Goal: Transaction & Acquisition: Purchase product/service

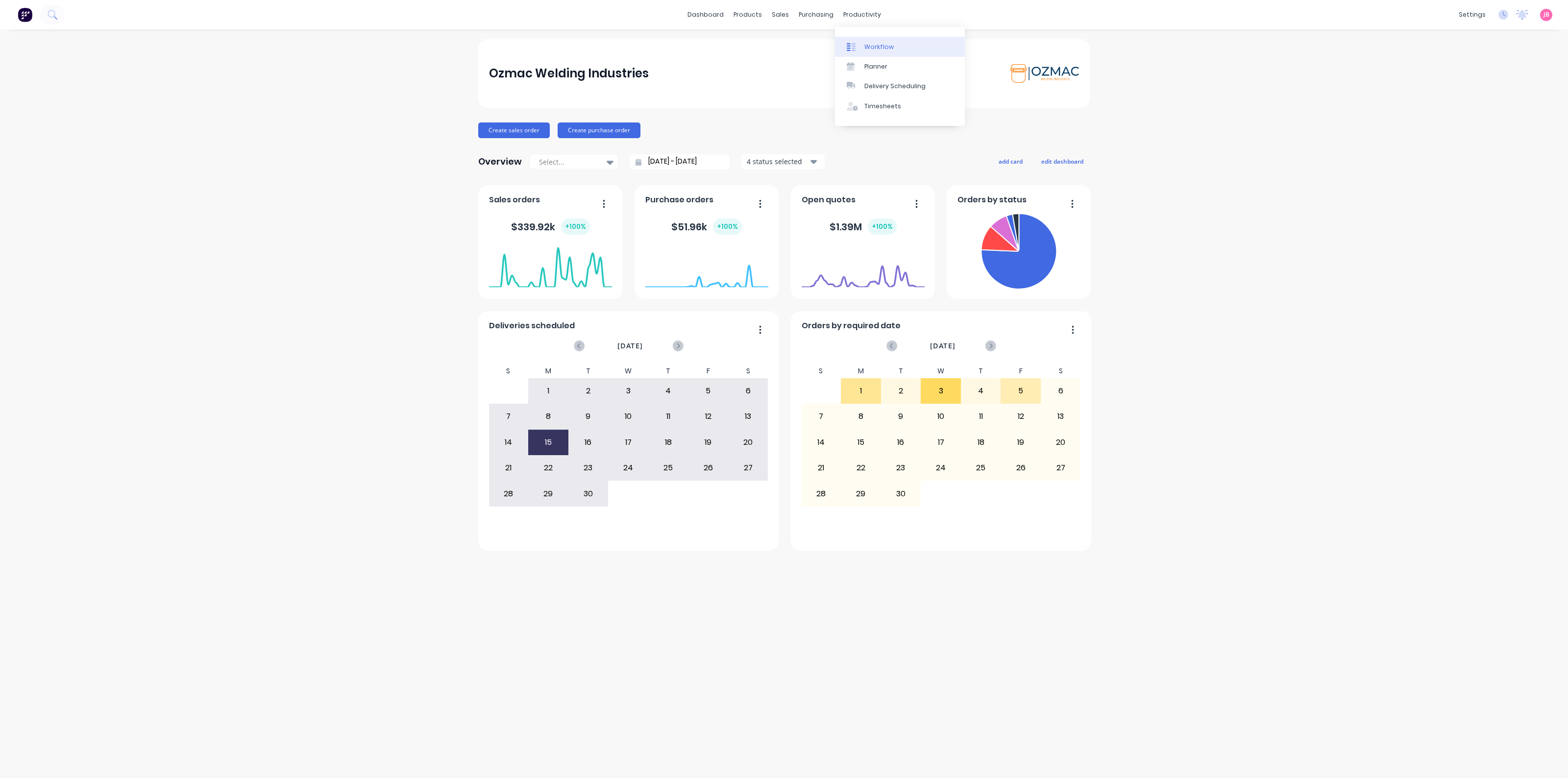
click at [861, 43] on link "Workflow" at bounding box center [900, 46] width 130 height 19
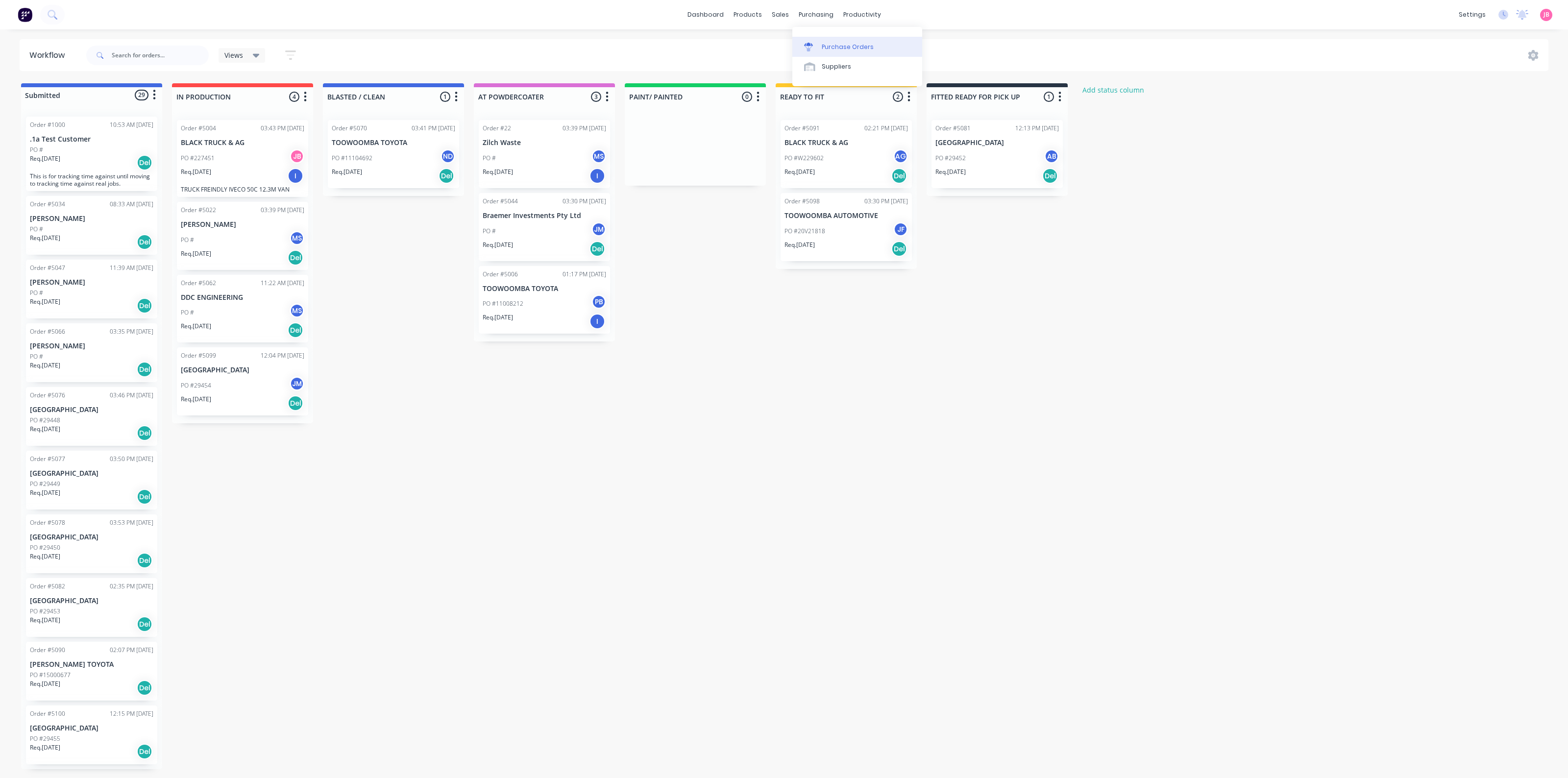
click at [827, 46] on div "Purchase Orders" at bounding box center [847, 47] width 52 height 9
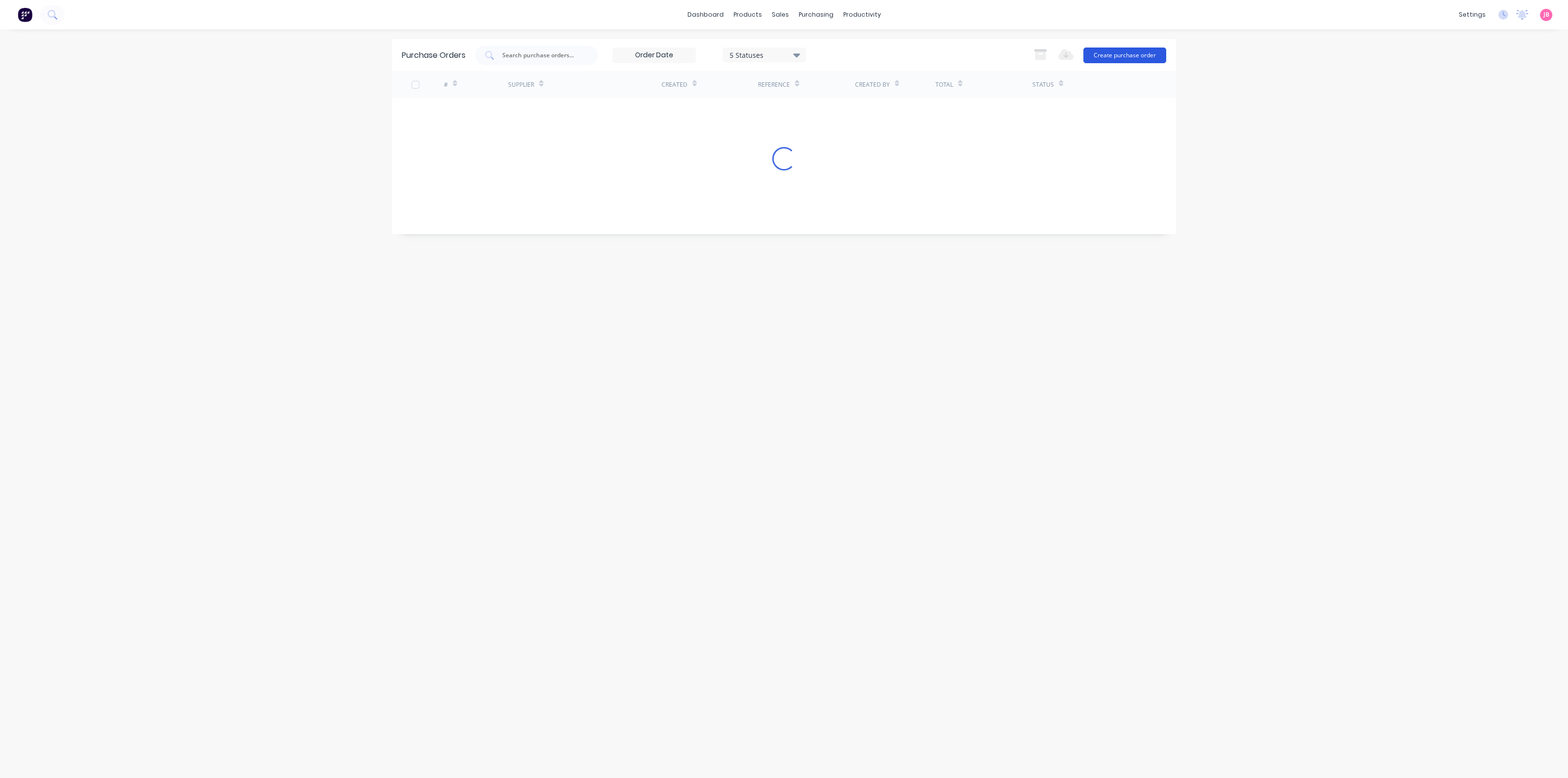
click at [1140, 57] on button "Create purchase order" at bounding box center [1125, 55] width 83 height 16
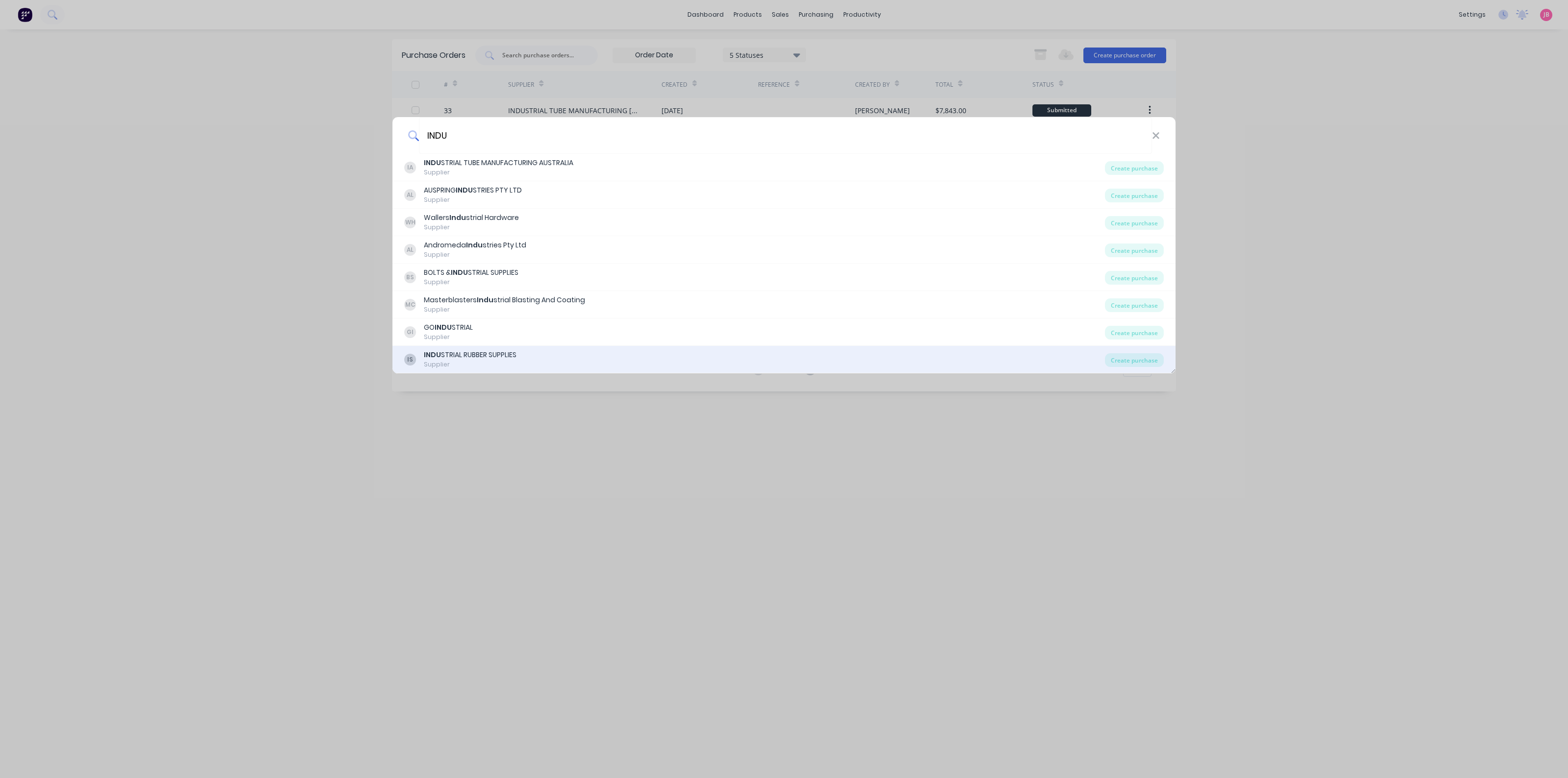
type input "INDU"
click at [527, 356] on div "IS INDU STRIAL RUBBER SUPPLIES Supplier" at bounding box center [754, 359] width 701 height 19
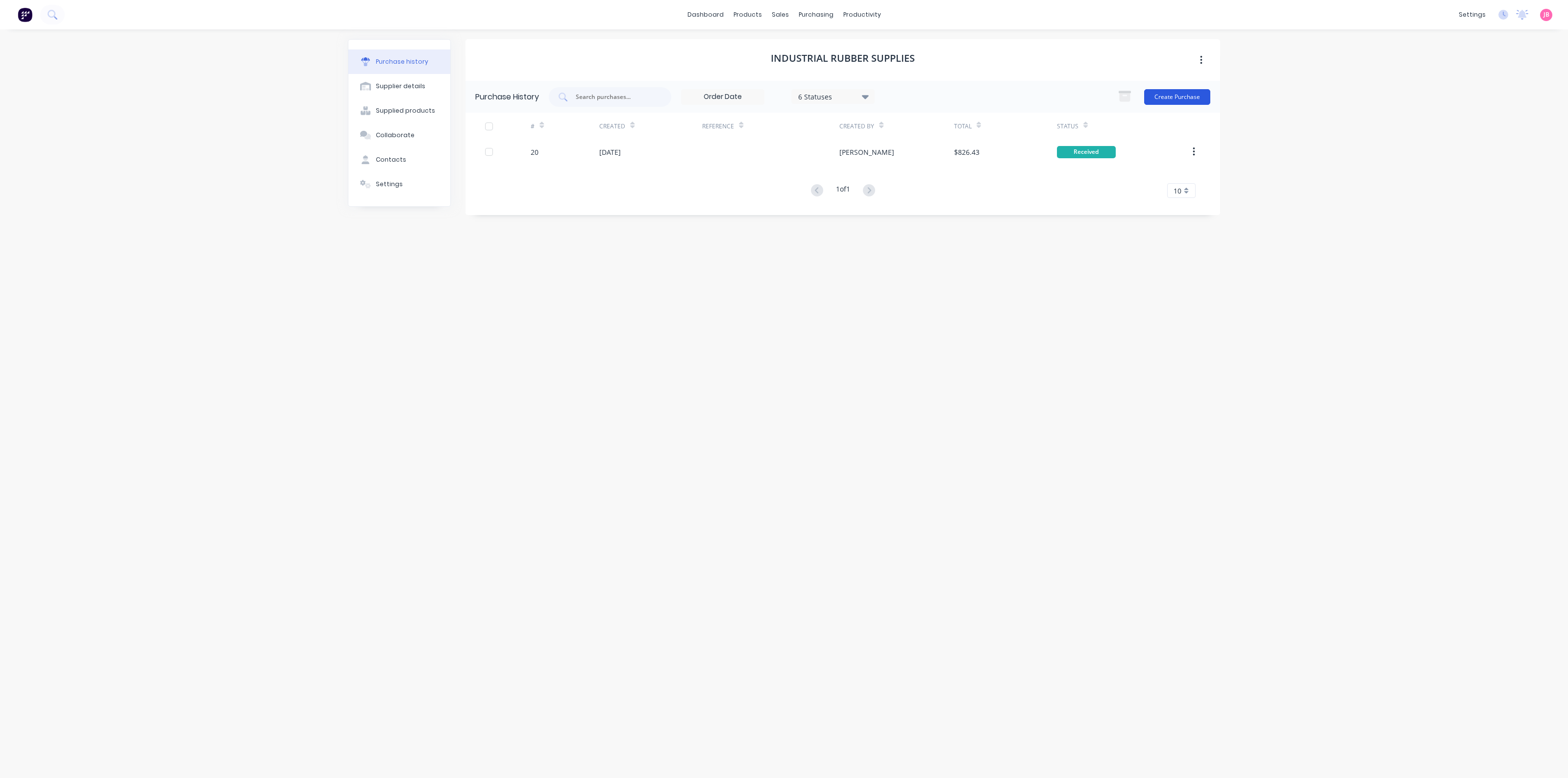
click at [1169, 94] on button "Create Purchase" at bounding box center [1177, 97] width 66 height 16
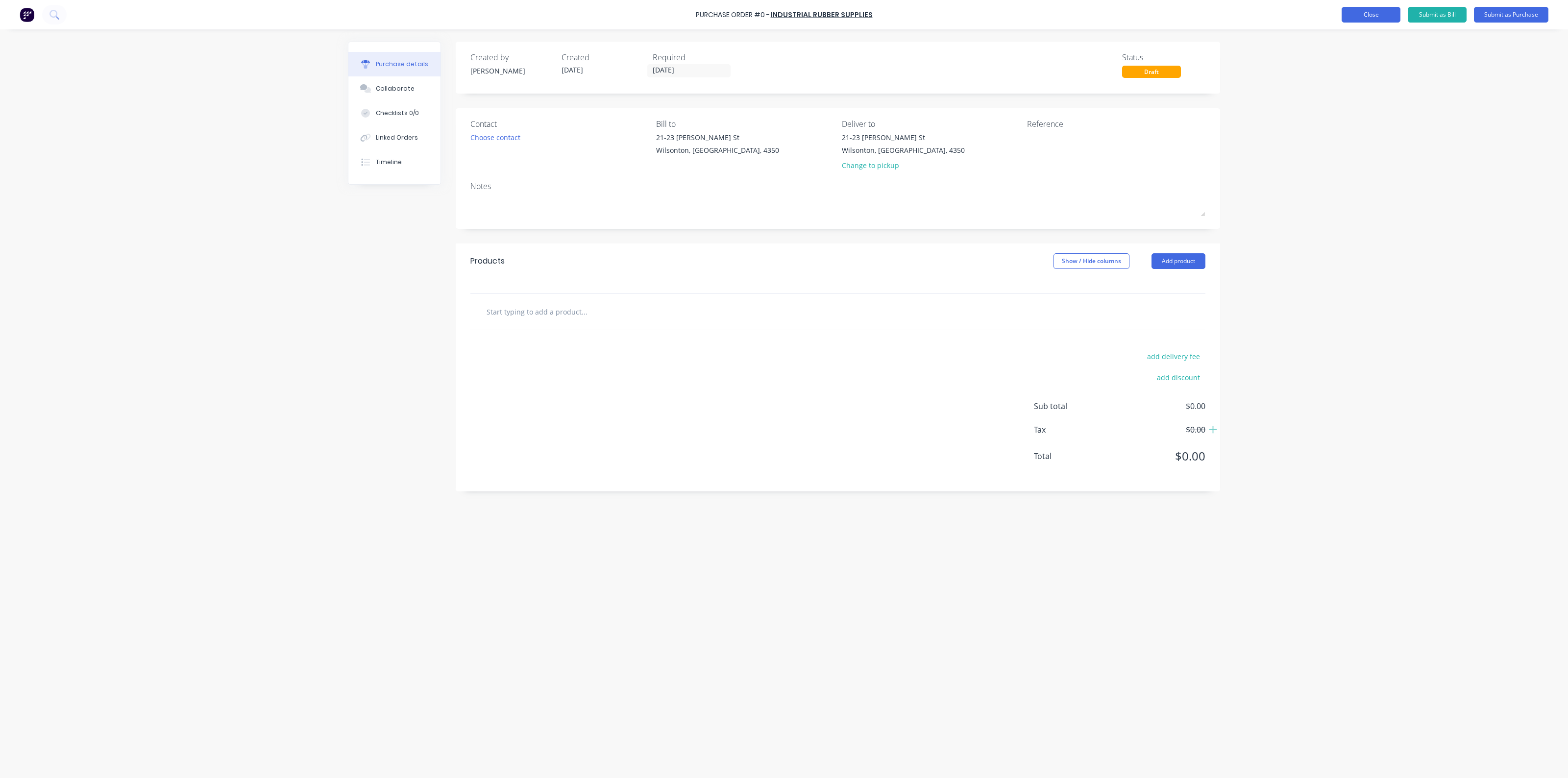
click at [1360, 14] on button "Close" at bounding box center [1371, 15] width 59 height 16
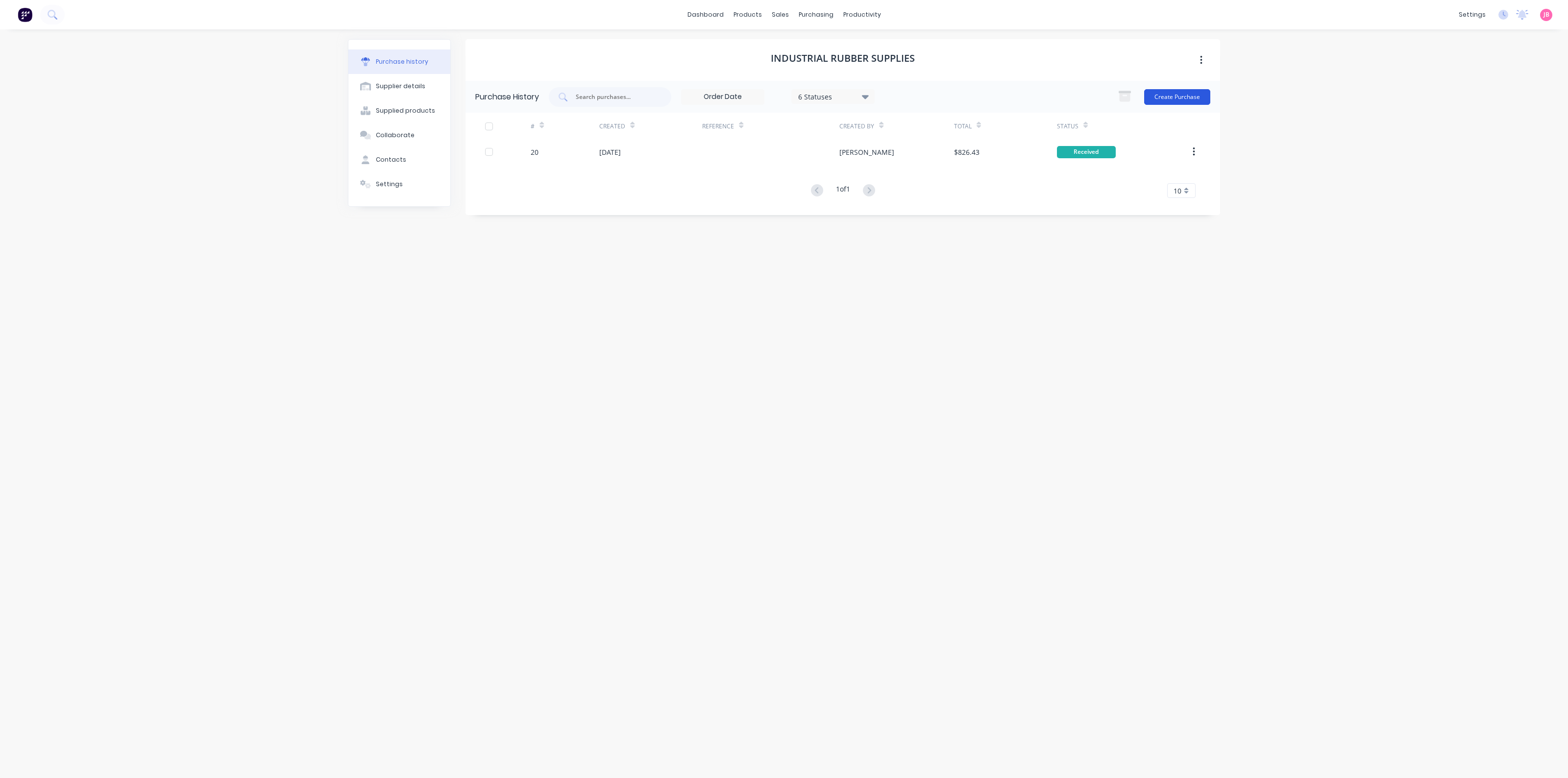
click at [1197, 96] on button "Create Purchase" at bounding box center [1177, 97] width 66 height 16
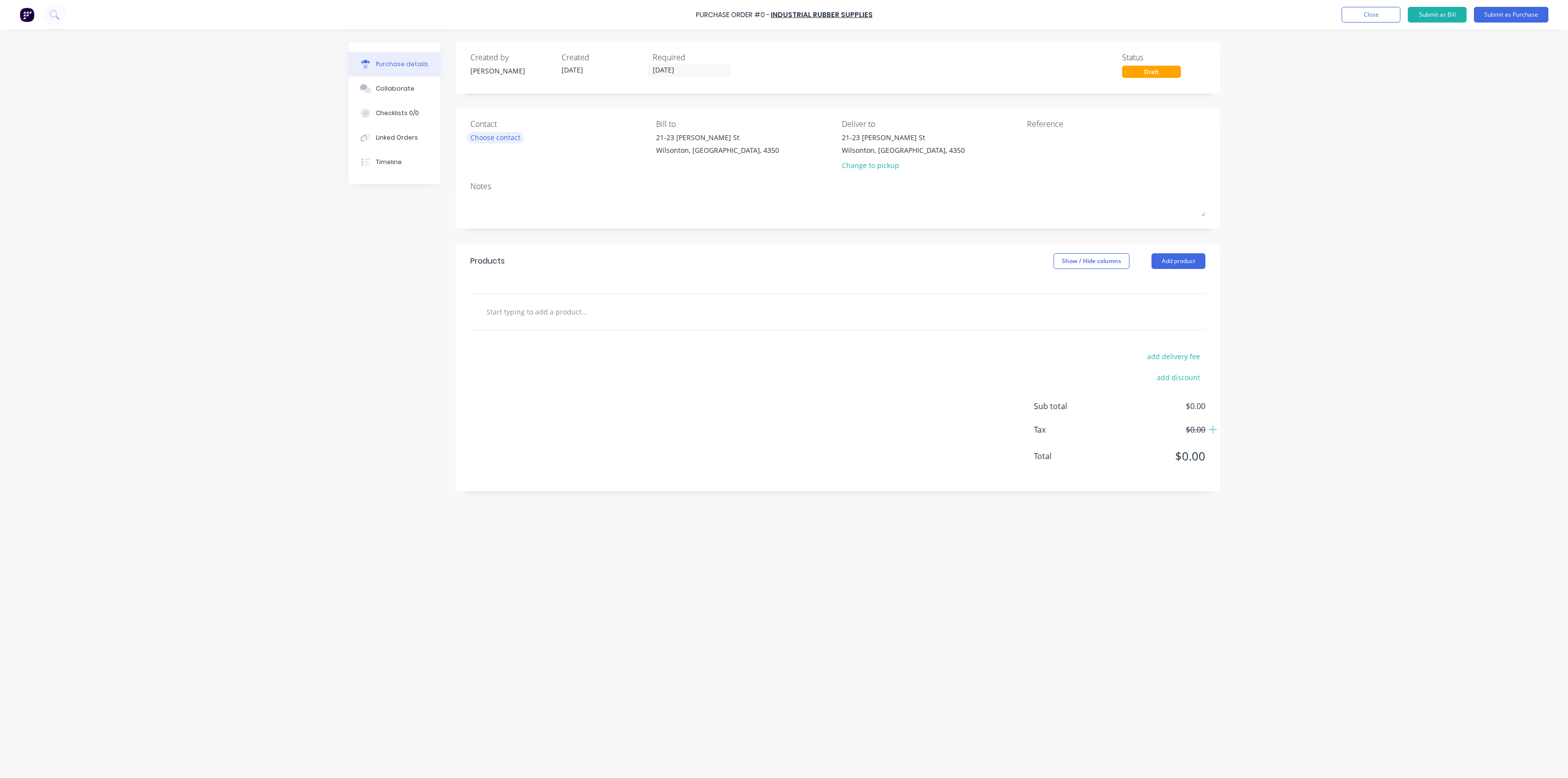
click at [510, 139] on div "Choose contact" at bounding box center [495, 137] width 50 height 10
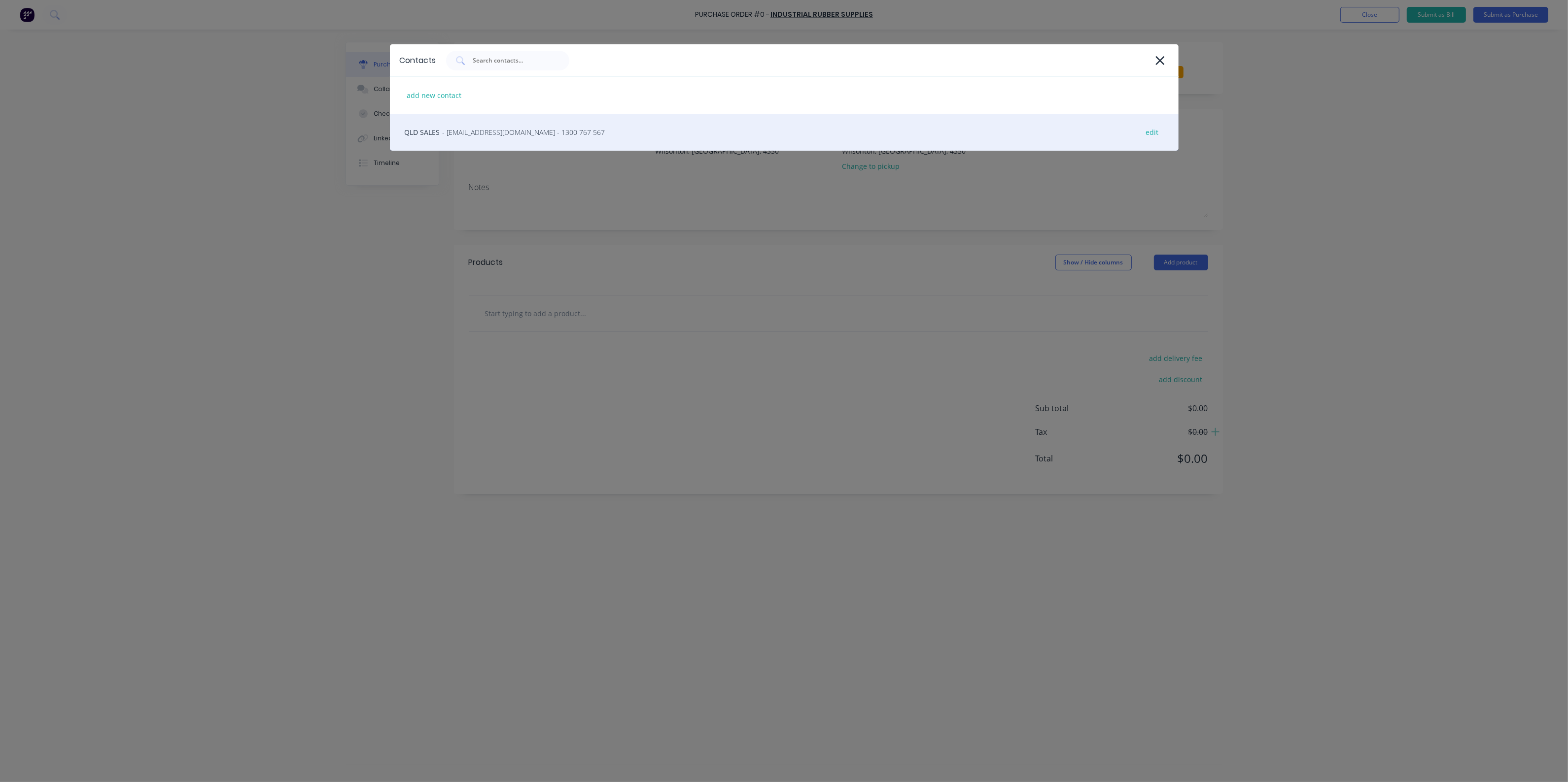
click at [509, 136] on span "- [EMAIL_ADDRESS][DOMAIN_NAME] - 1300 767 567" at bounding box center [524, 132] width 163 height 10
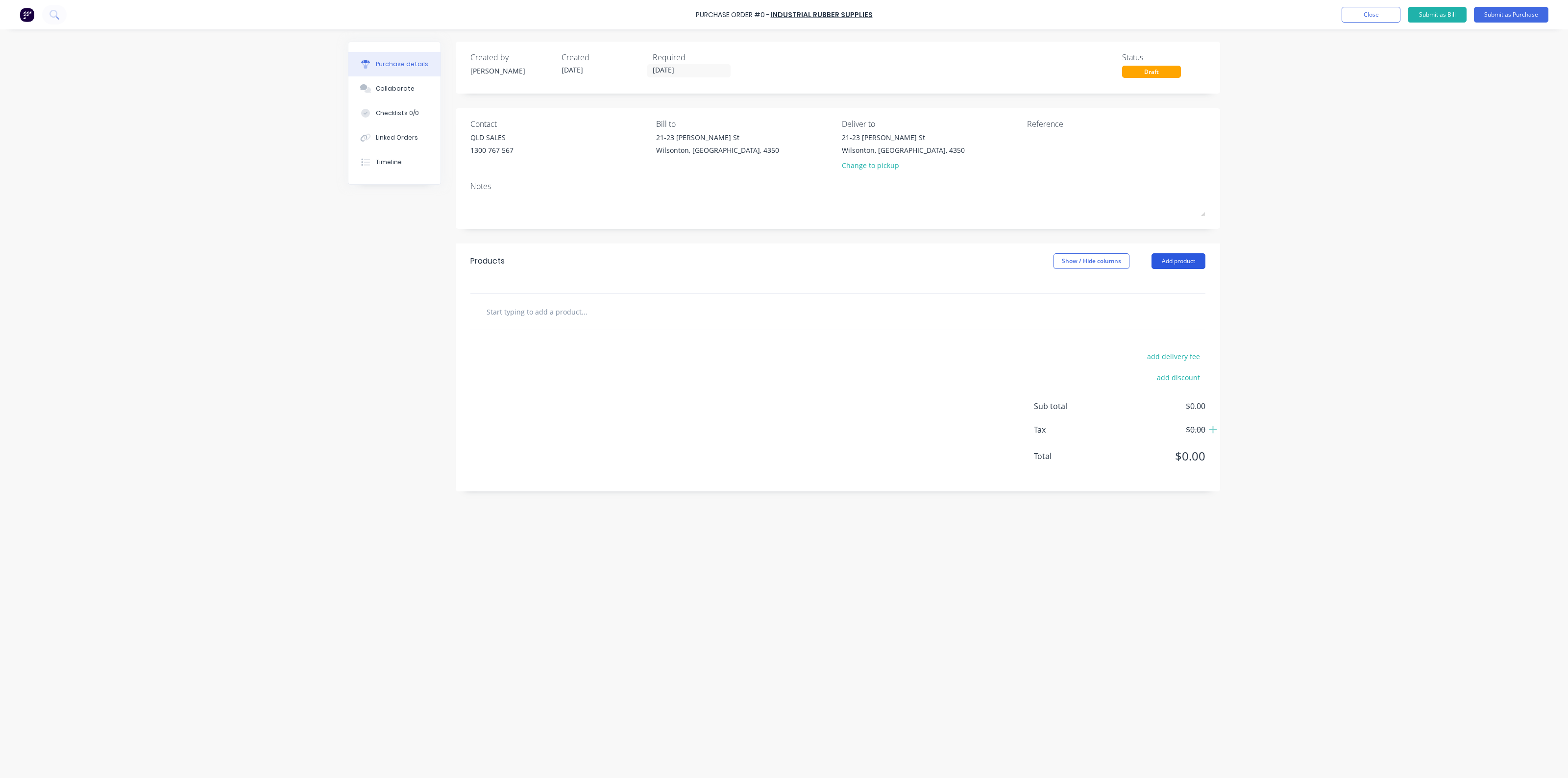
click at [1182, 256] on button "Add product" at bounding box center [1178, 261] width 54 height 16
click at [1193, 290] on div "Product catalogue" at bounding box center [1159, 286] width 75 height 14
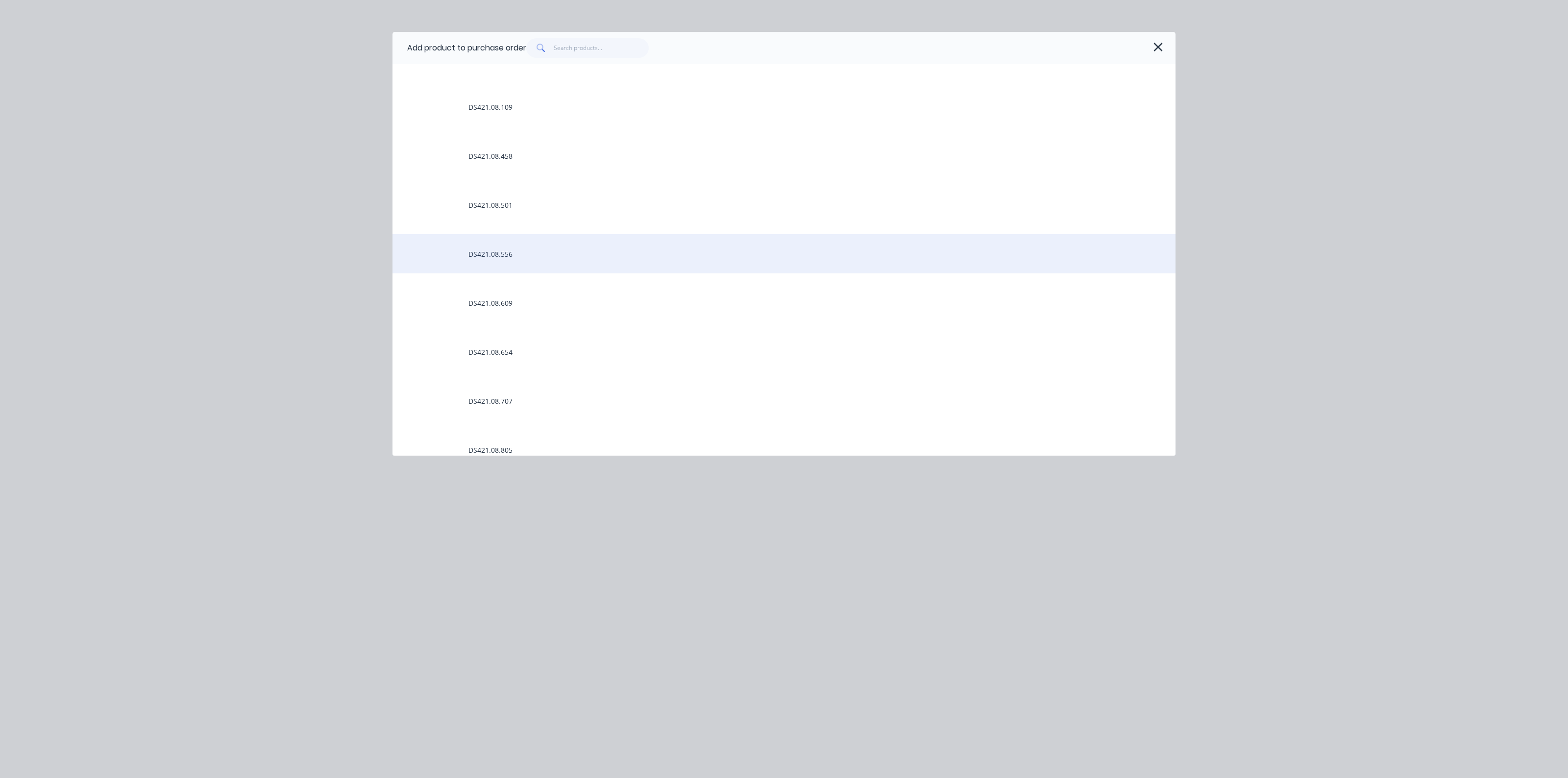
scroll to position [122, 0]
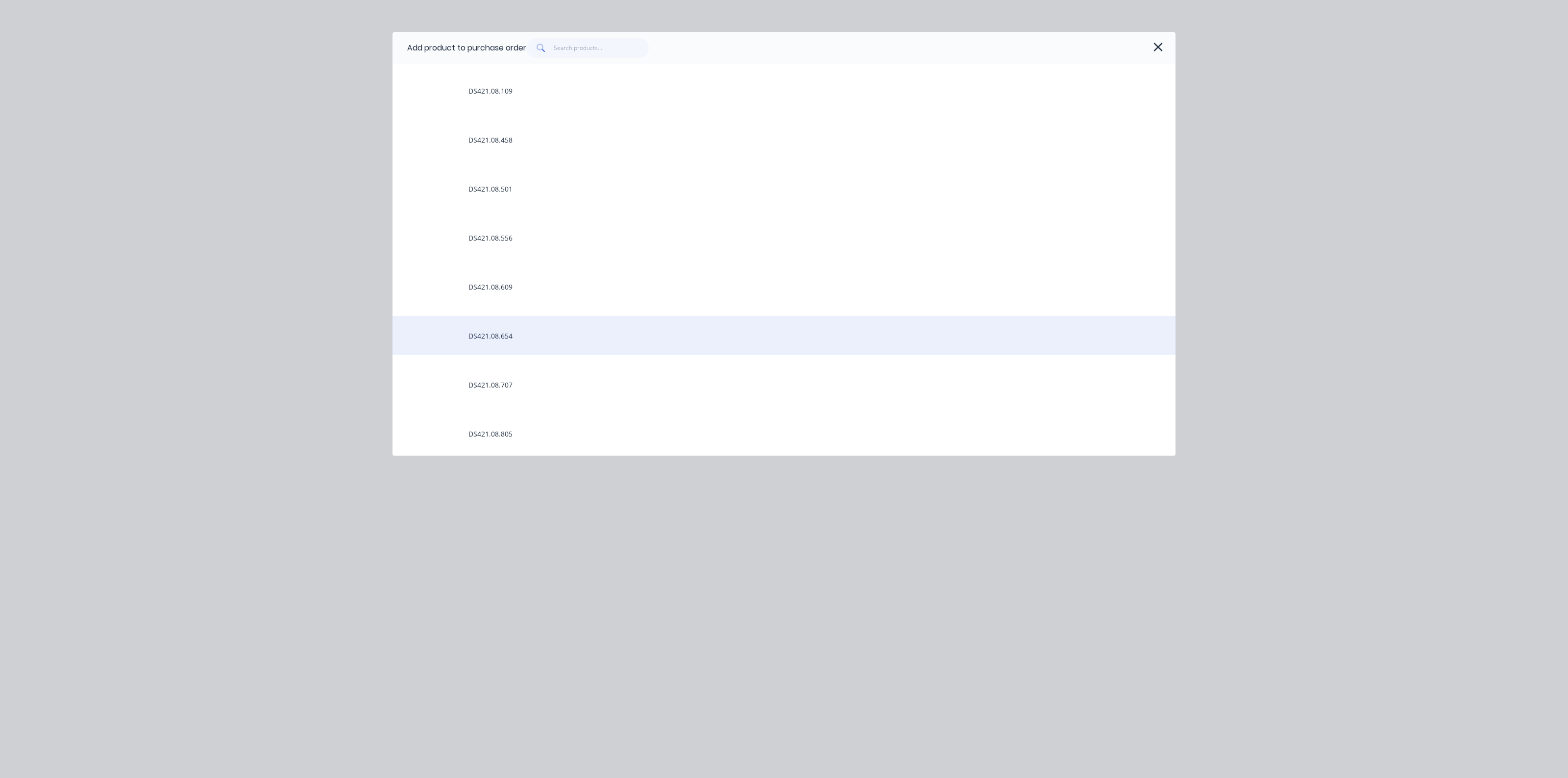
click at [519, 339] on div "DS421.08.654" at bounding box center [784, 335] width 783 height 39
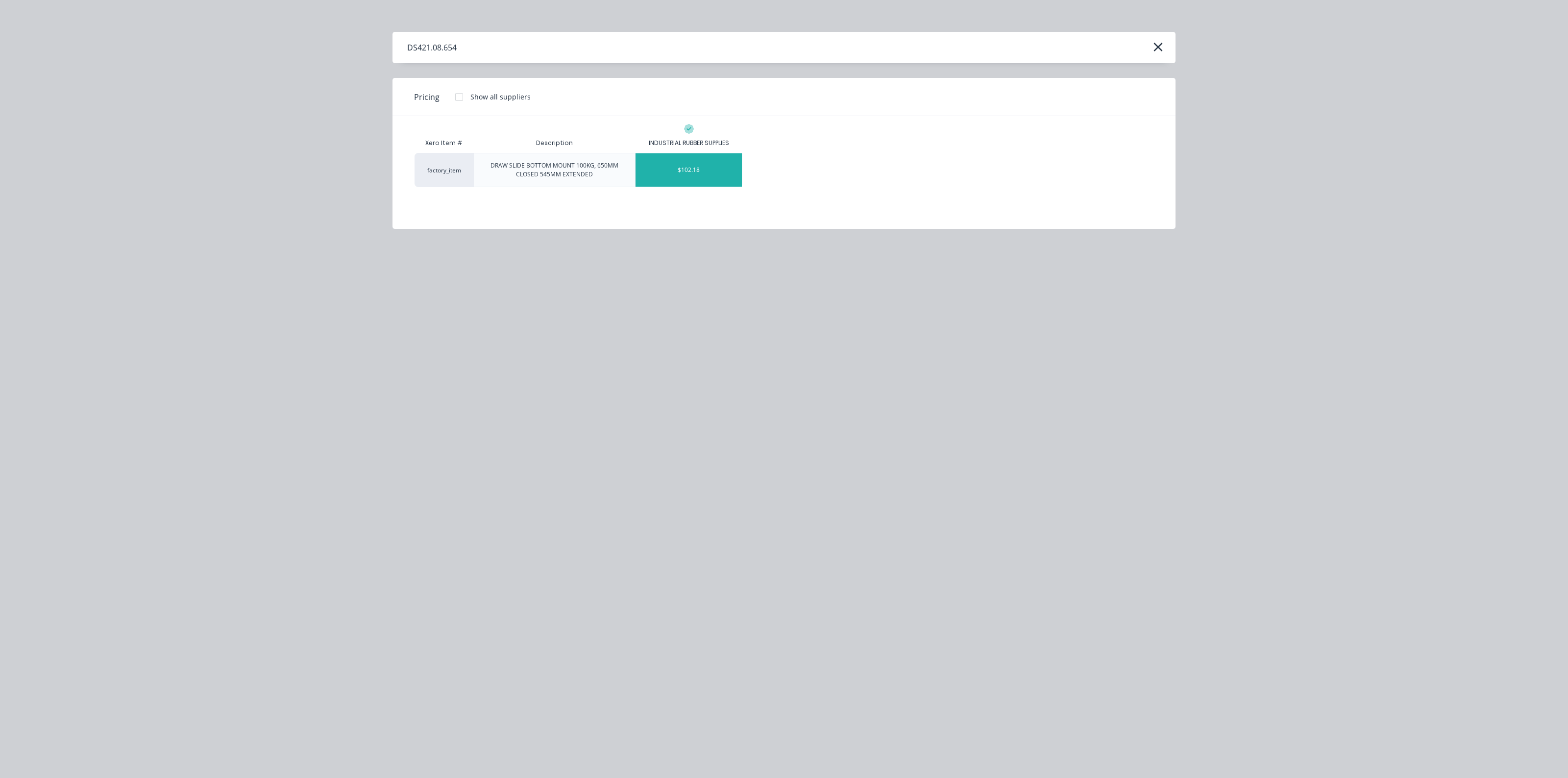
click at [676, 172] on div "$102.18" at bounding box center [688, 170] width 107 height 33
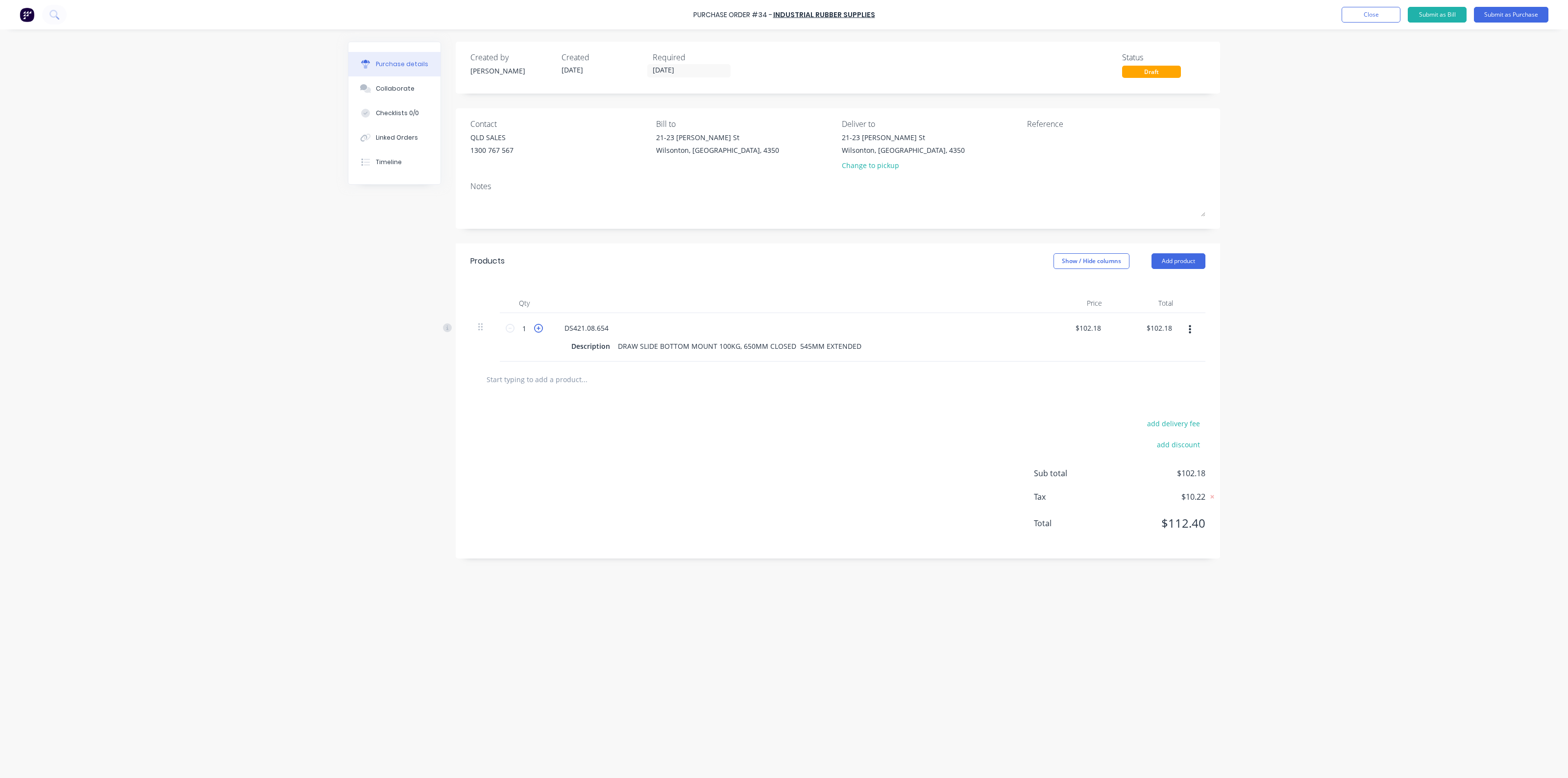
click at [538, 330] on icon at bounding box center [538, 328] width 9 height 9
type input "2"
type input "$204.36"
click at [538, 330] on icon at bounding box center [538, 328] width 9 height 9
type input "3"
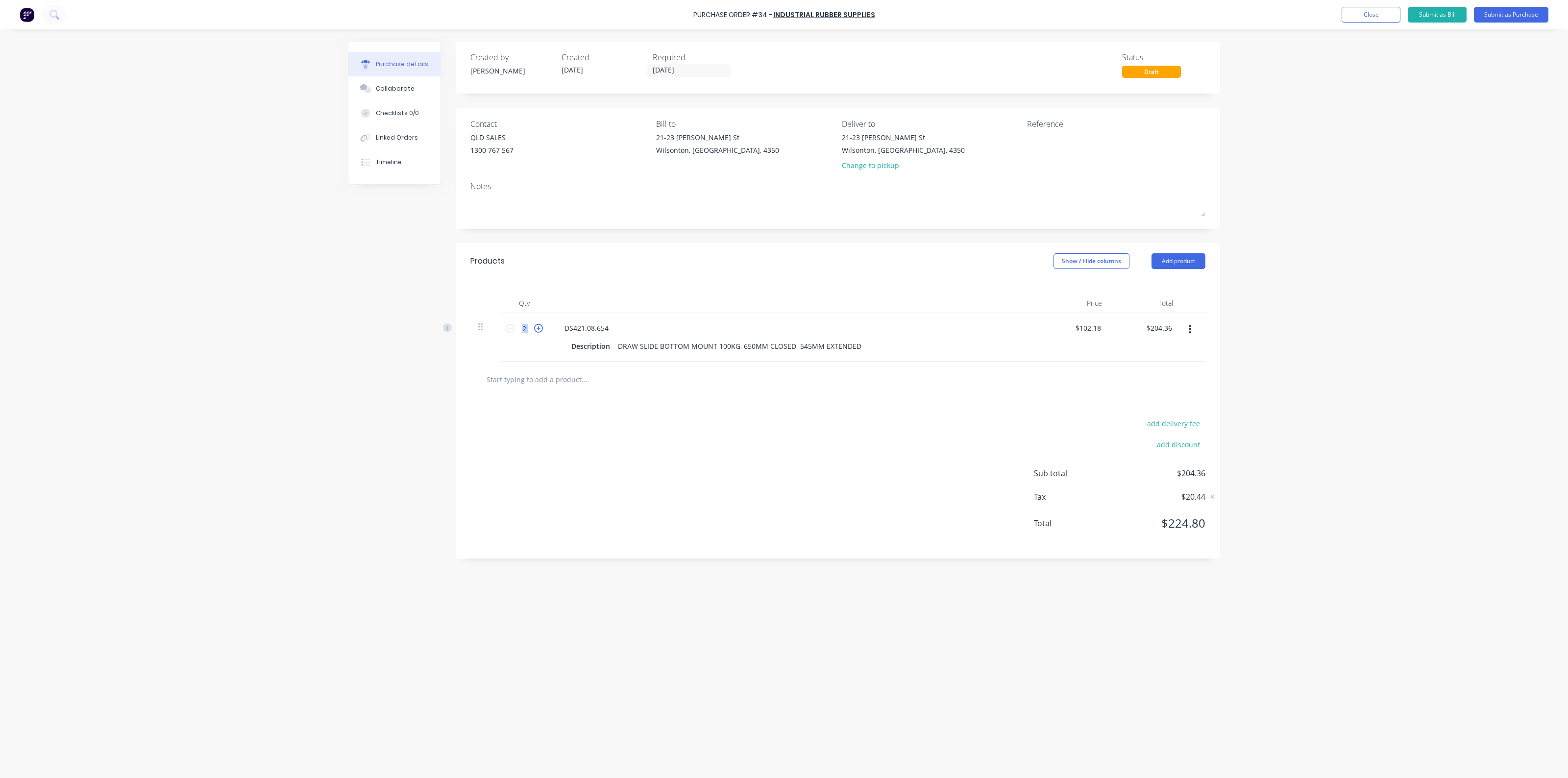
type input "$306.54"
click at [710, 419] on div "add delivery fee add discount Sub total $306.54 Tax $30.65 Total $337.19" at bounding box center [838, 478] width 765 height 161
click at [1187, 268] on button "Add product" at bounding box center [1178, 261] width 54 height 16
click at [1332, 309] on div "Purchase Order #34 - INDUSTRIAL RUBBER SUPPLIES Add product Close Submit as Bil…" at bounding box center [784, 389] width 1568 height 778
click at [667, 378] on input "text" at bounding box center [584, 379] width 196 height 19
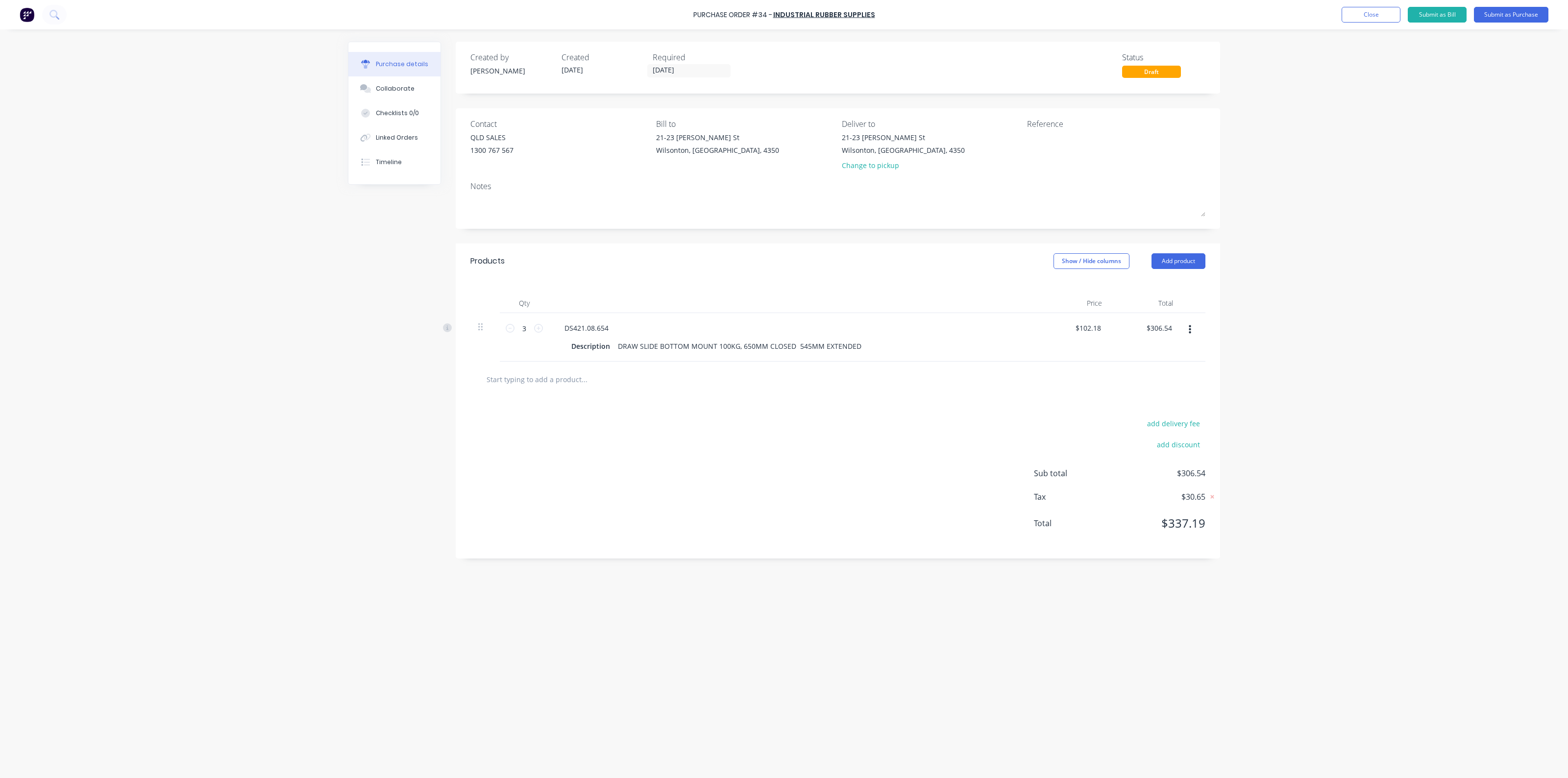
paste input "REN440C"
type input "REN440C"
click at [655, 416] on button "Add REN440C to order" at bounding box center [637, 416] width 294 height 32
click at [612, 399] on div at bounding box center [614, 394] width 100 height 14
click at [630, 420] on div at bounding box center [838, 432] width 735 height 36
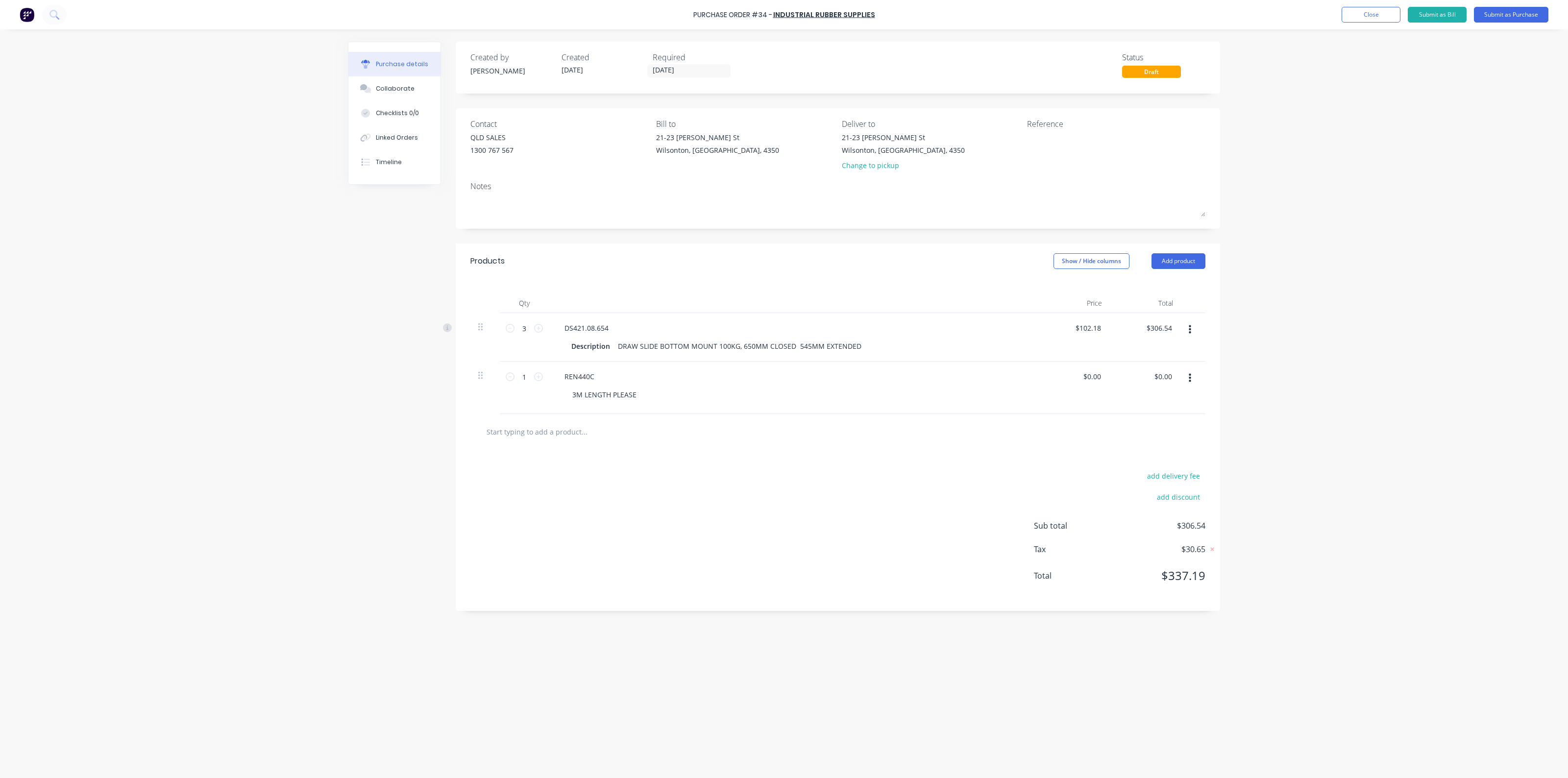
click at [628, 434] on input "text" at bounding box center [584, 432] width 196 height 19
type input "PLEASE SEND ASAP"
click at [662, 474] on button "Add PLEASE SEND ASAP to order" at bounding box center [637, 469] width 294 height 32
drag, startPoint x: 627, startPoint y: 430, endPoint x: 521, endPoint y: 431, distance: 106.0
click at [521, 431] on div "1 1 PLEASE SEND ASAP $0.00 $0.00 $0.00 $0.00" at bounding box center [838, 440] width 735 height 52
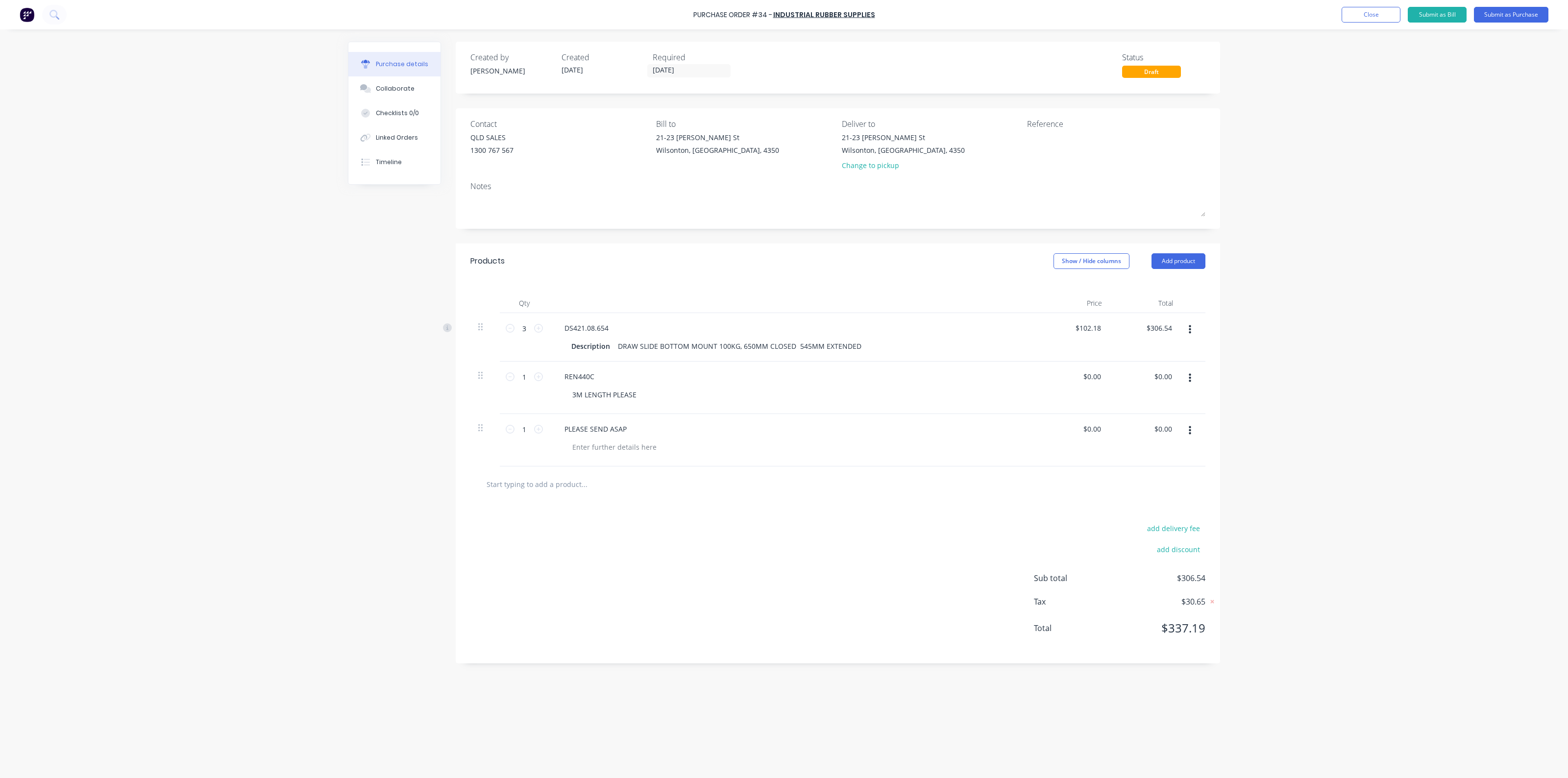
click at [626, 421] on div "PLEASE SEND ASAP" at bounding box center [794, 440] width 490 height 52
click at [628, 433] on div "PLEASE SEND ASAP" at bounding box center [595, 429] width 78 height 14
click at [562, 433] on div "PLEASE SEND ASAP ****" at bounding box center [604, 429] width 96 height 14
click at [746, 466] on div "****PLEASE SEND ASAP ****" at bounding box center [794, 440] width 490 height 52
click at [605, 479] on input "text" at bounding box center [584, 484] width 196 height 19
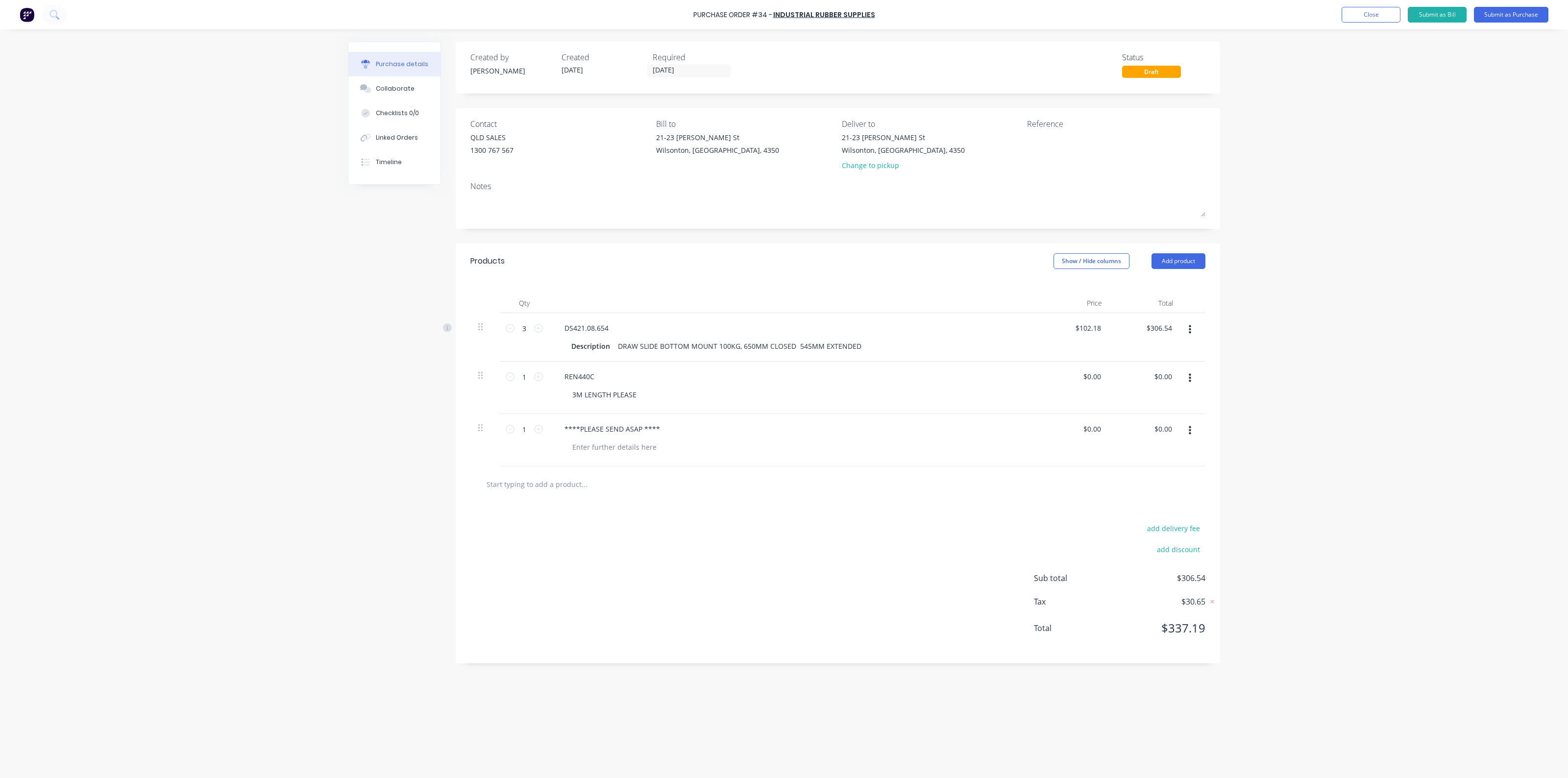
paste input "BHR2-A7902BK"
type input "BHR2-A7902BK"
click at [582, 519] on button "Add BHR2-A7902BK to order" at bounding box center [637, 522] width 294 height 32
click at [654, 537] on input "text" at bounding box center [584, 536] width 196 height 19
drag, startPoint x: 484, startPoint y: 486, endPoint x: 474, endPoint y: 424, distance: 62.8
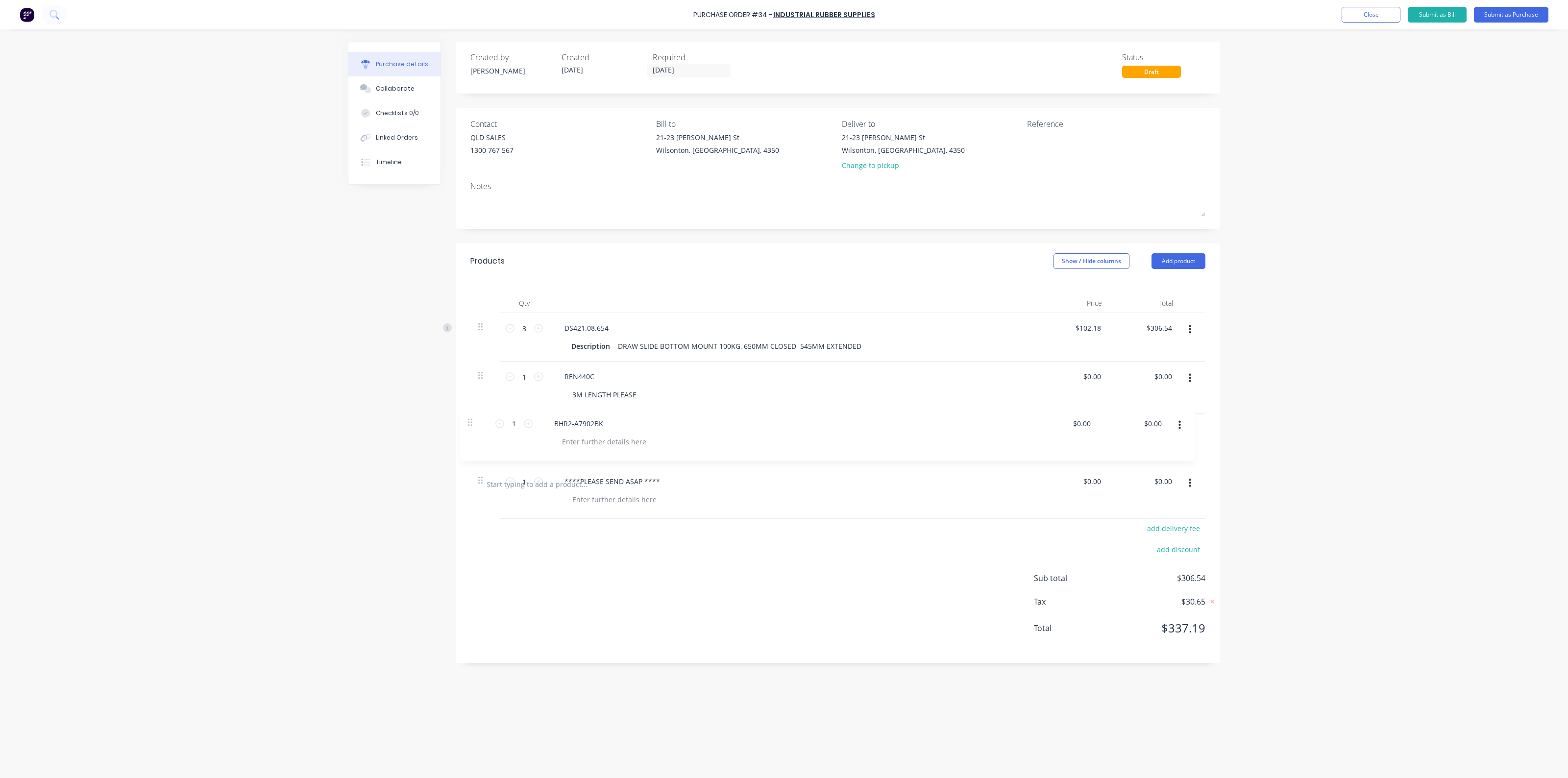
click at [474, 424] on div "3 3 DS421.08.654 Description DRAW SLIDE BOTTOM MOUNT 100KG, 650MM CLOSED 545MM …" at bounding box center [838, 390] width 735 height 153
click at [562, 564] on div "add delivery fee add discount Sub total $306.54 Tax $30.65 Total $337.19" at bounding box center [838, 635] width 765 height 161
click at [581, 537] on input "text" at bounding box center [584, 536] width 196 height 19
paste input "KOR32J-3000PVCGY"
type input "KOR32J-3000PVCGY"
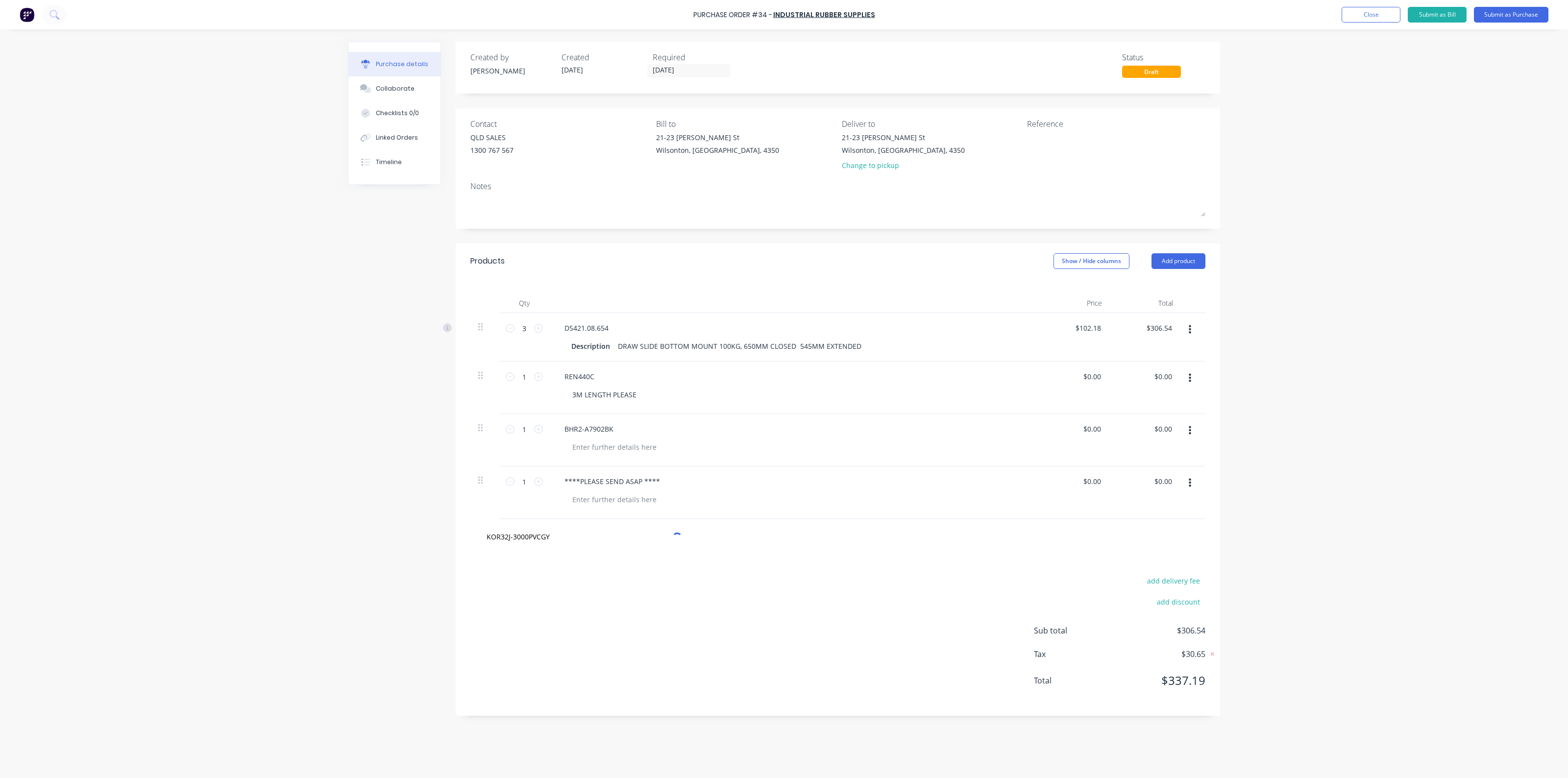
click at [625, 569] on div "add delivery fee add discount Sub total $306.54 Tax $30.65 Total $337.19" at bounding box center [838, 635] width 765 height 161
click at [545, 538] on input "KOR32J-3000PVCGY" at bounding box center [584, 536] width 196 height 19
click at [572, 581] on button "Add KOR32J-3000PVCGY to order" at bounding box center [637, 574] width 294 height 32
click at [535, 535] on icon at bounding box center [538, 534] width 9 height 9
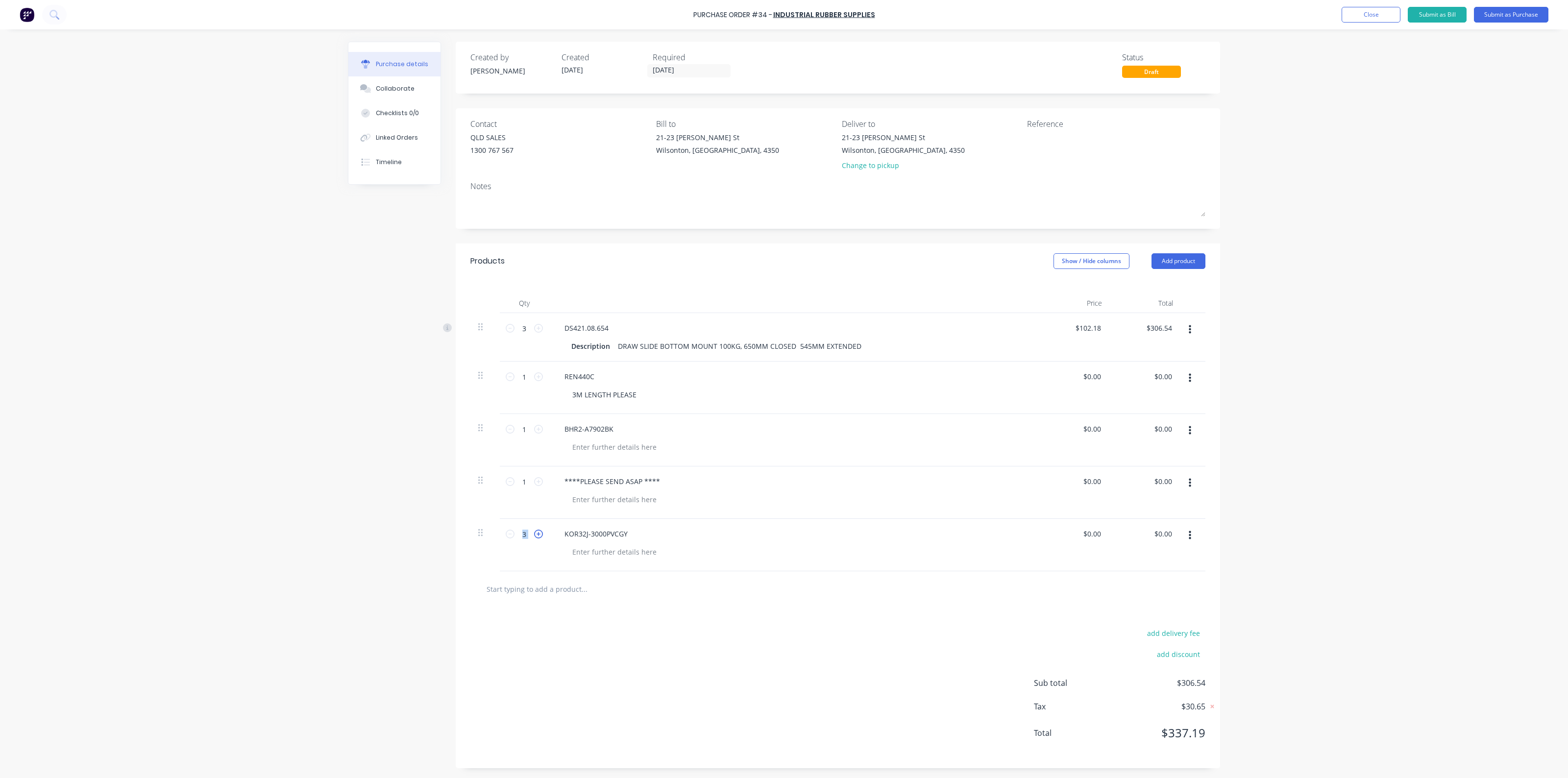
click at [535, 535] on icon at bounding box center [538, 534] width 9 height 9
type input "4"
click at [870, 594] on div at bounding box center [838, 589] width 719 height 19
drag, startPoint x: 479, startPoint y: 536, endPoint x: 468, endPoint y: 474, distance: 63.0
click at [468, 474] on div "Qty Price Total 3 3 DS421.08.654 Description DRAW SLIDE BOTTOM MOUNT 100KG, 650…" at bounding box center [838, 399] width 765 height 240
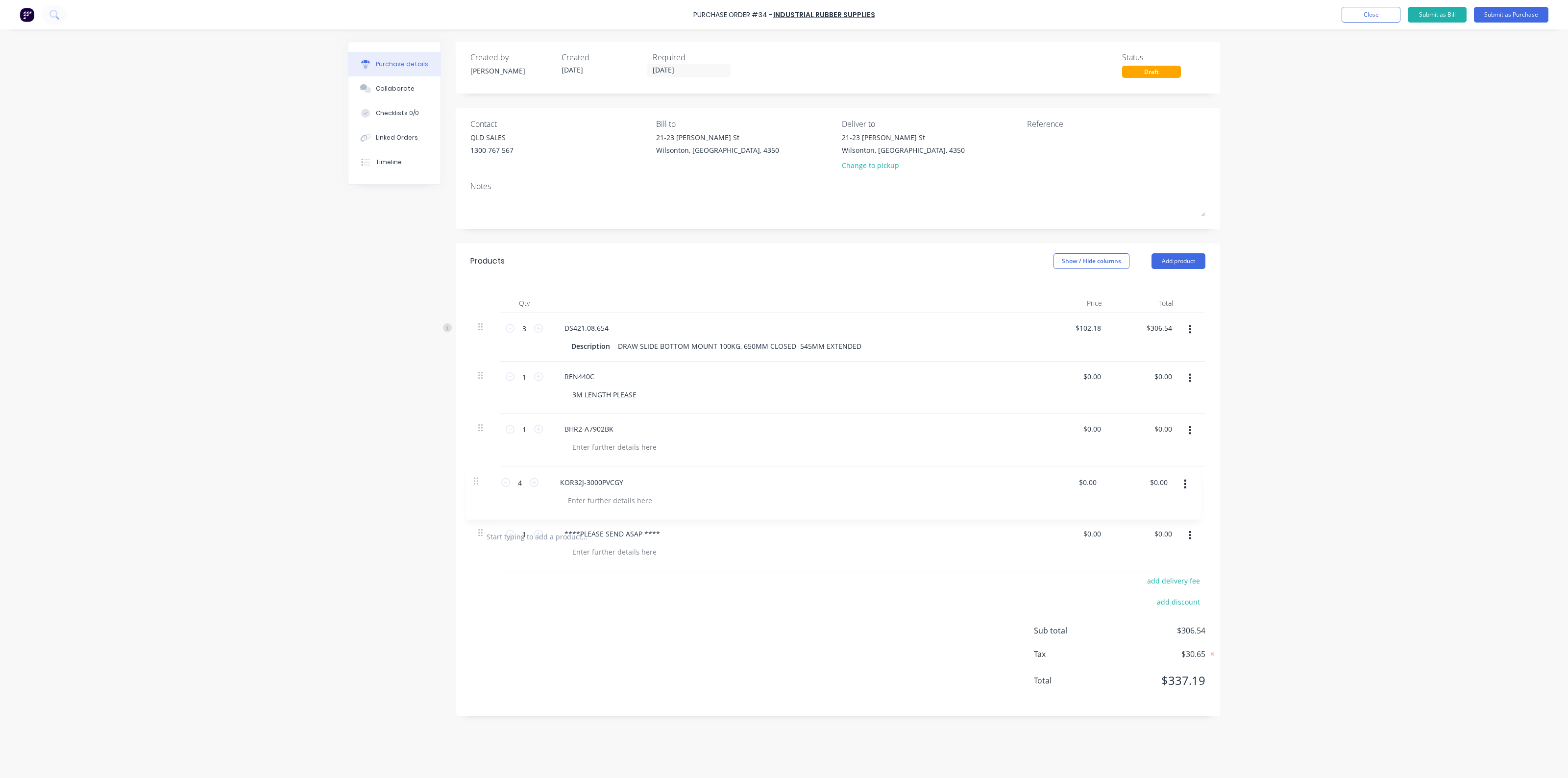
type input "4"
type input "1"
click at [506, 591] on input "text" at bounding box center [584, 589] width 196 height 19
paste input "KORCV5003"
type input "KORCV5003"
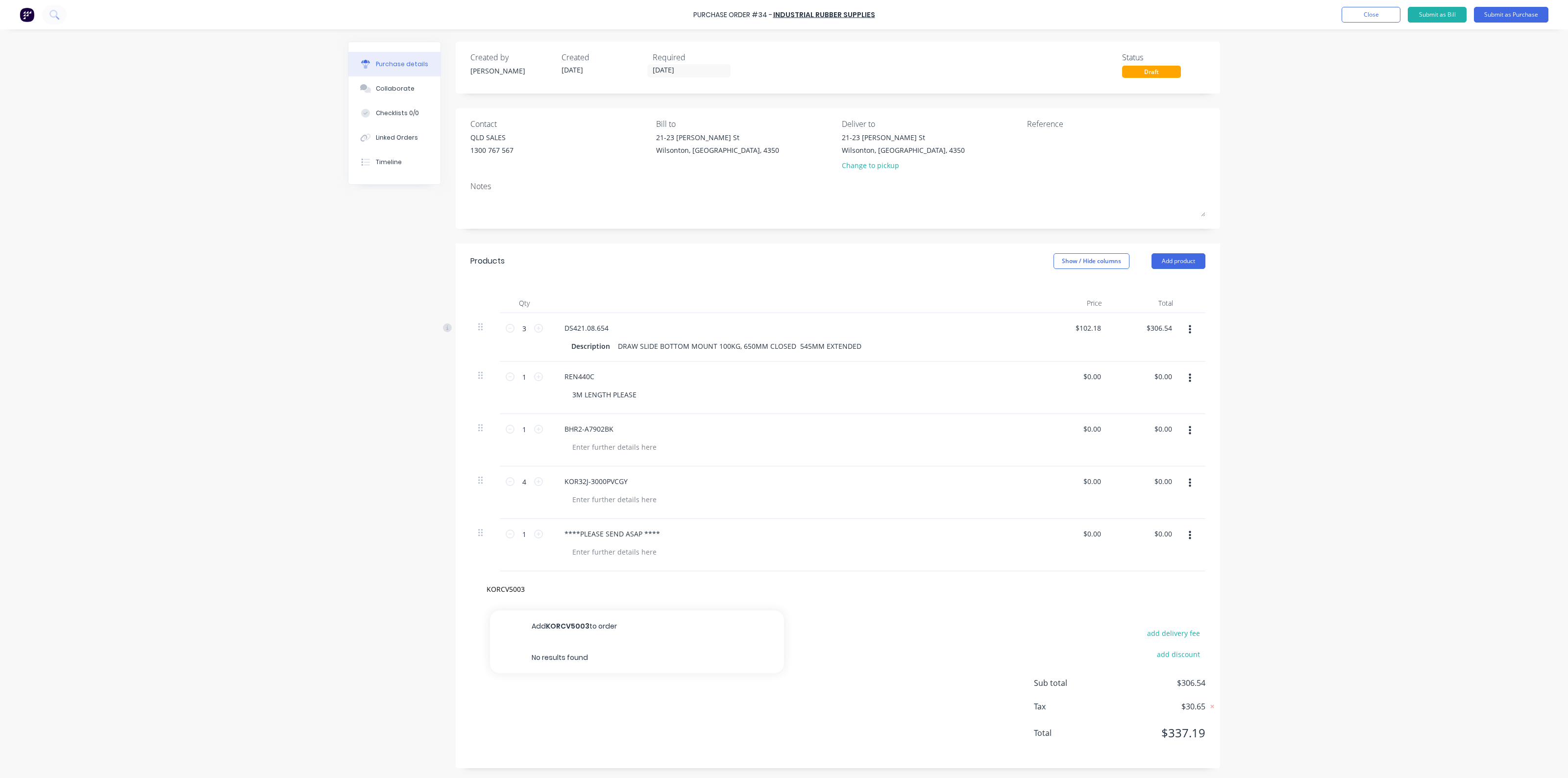
click at [577, 628] on button "Add KORCV5003 to order" at bounding box center [637, 626] width 294 height 32
click at [534, 589] on icon at bounding box center [538, 586] width 9 height 9
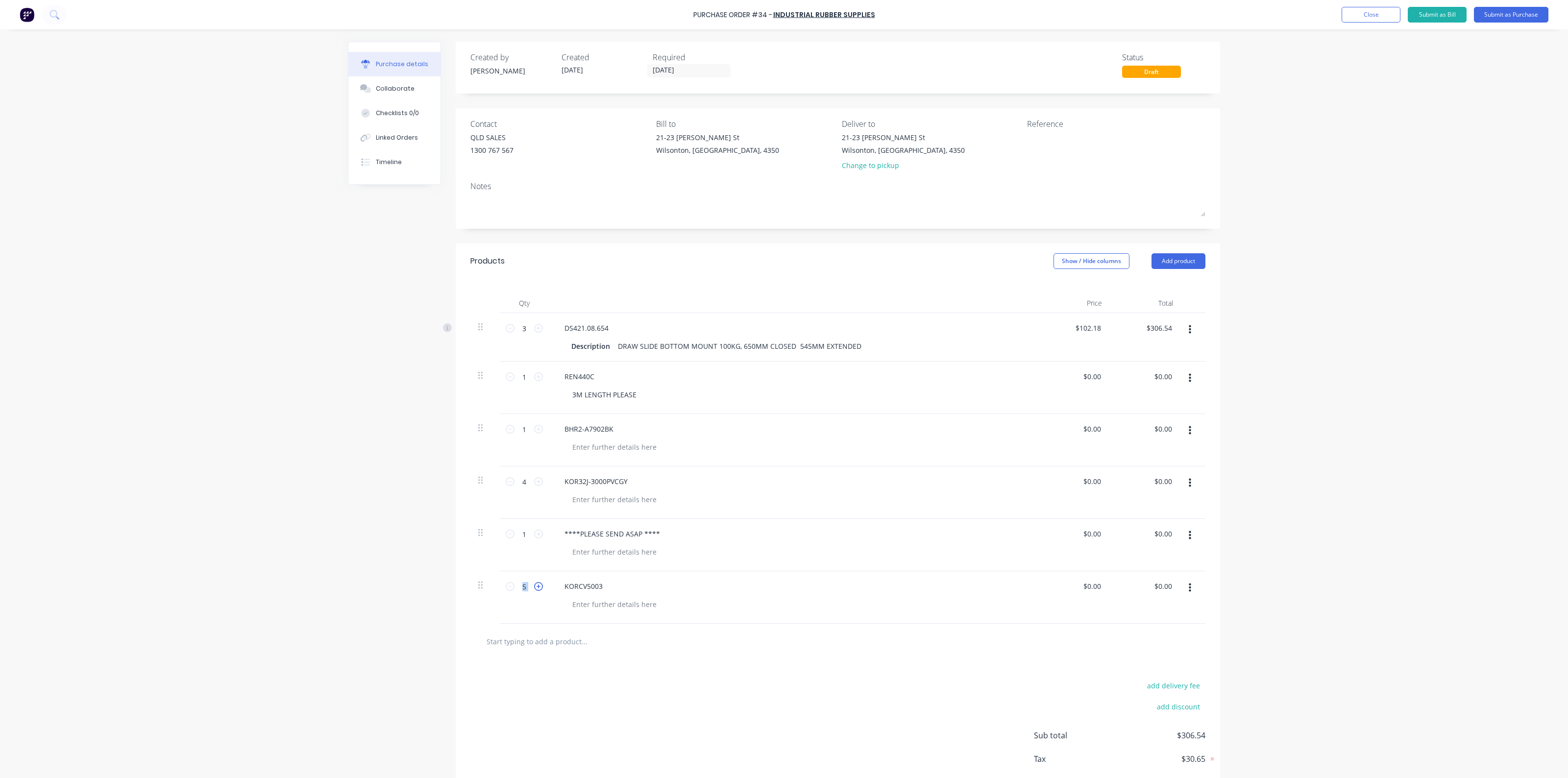
click at [534, 589] on icon at bounding box center [538, 586] width 9 height 9
click at [514, 655] on div at bounding box center [838, 642] width 735 height 36
click at [534, 587] on icon at bounding box center [538, 586] width 9 height 9
type input "8"
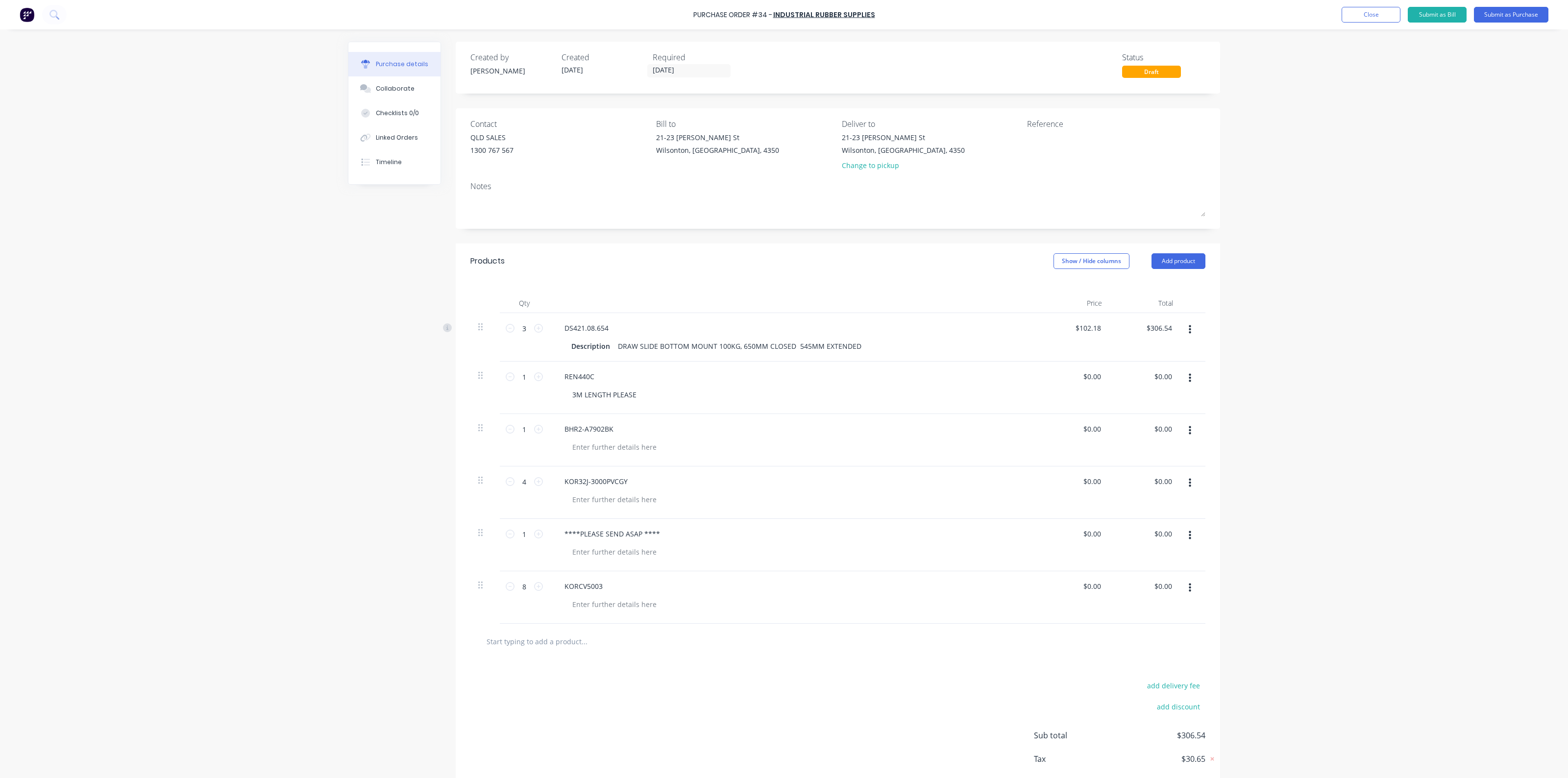
click at [541, 642] on input "text" at bounding box center [584, 642] width 196 height 19
drag, startPoint x: 480, startPoint y: 592, endPoint x: 485, endPoint y: 519, distance: 73.2
click at [485, 519] on div "3 3 DS421.08.654 Description DRAW SLIDE BOTTOM MOUNT 100KG, 650MM CLOSED 545MM …" at bounding box center [838, 442] width 735 height 258
type input "8"
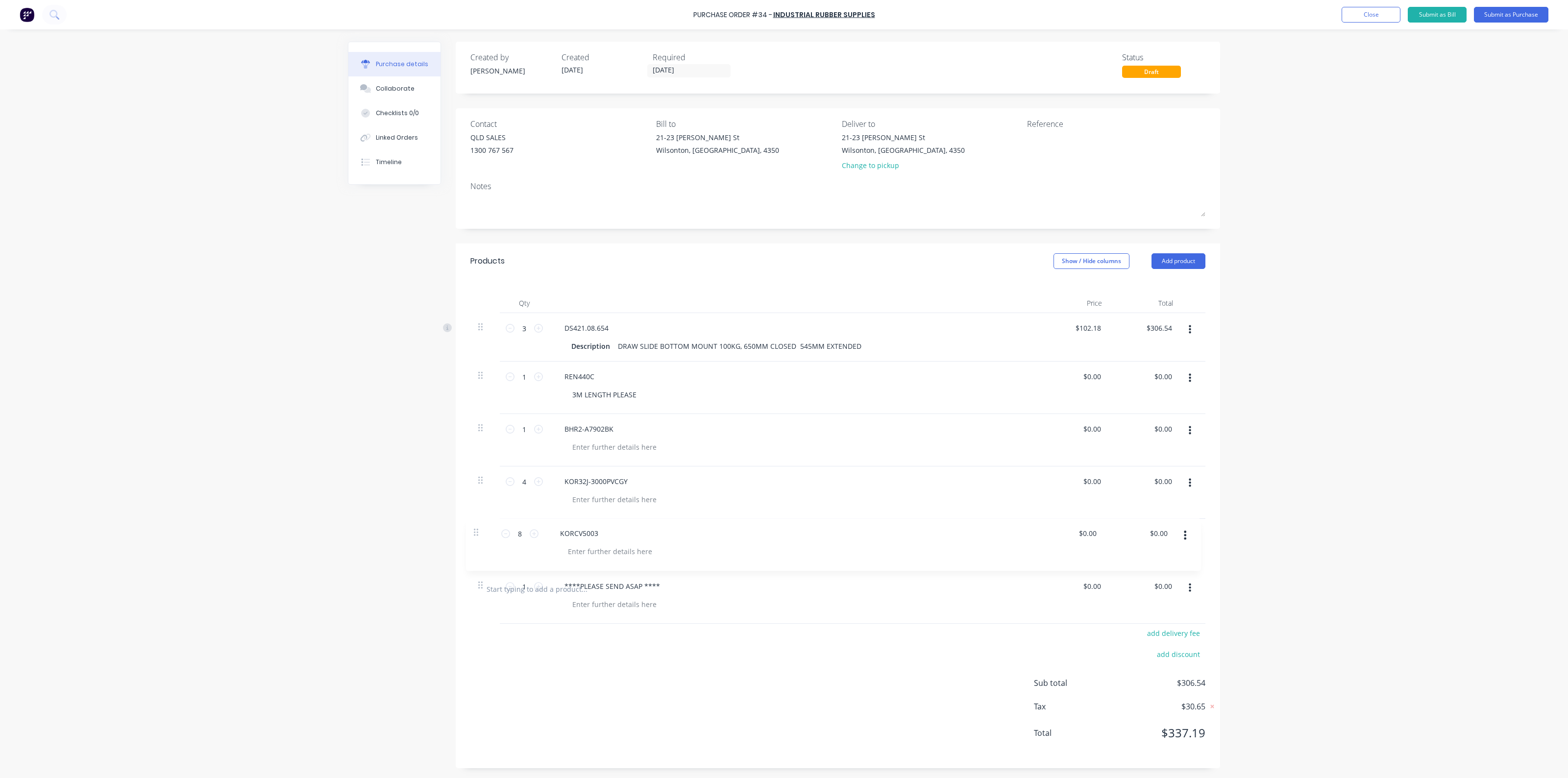
type input "1"
click at [646, 636] on input "text" at bounding box center [584, 640] width 196 height 19
click at [1495, 11] on button "Submit as Purchase" at bounding box center [1511, 15] width 74 height 16
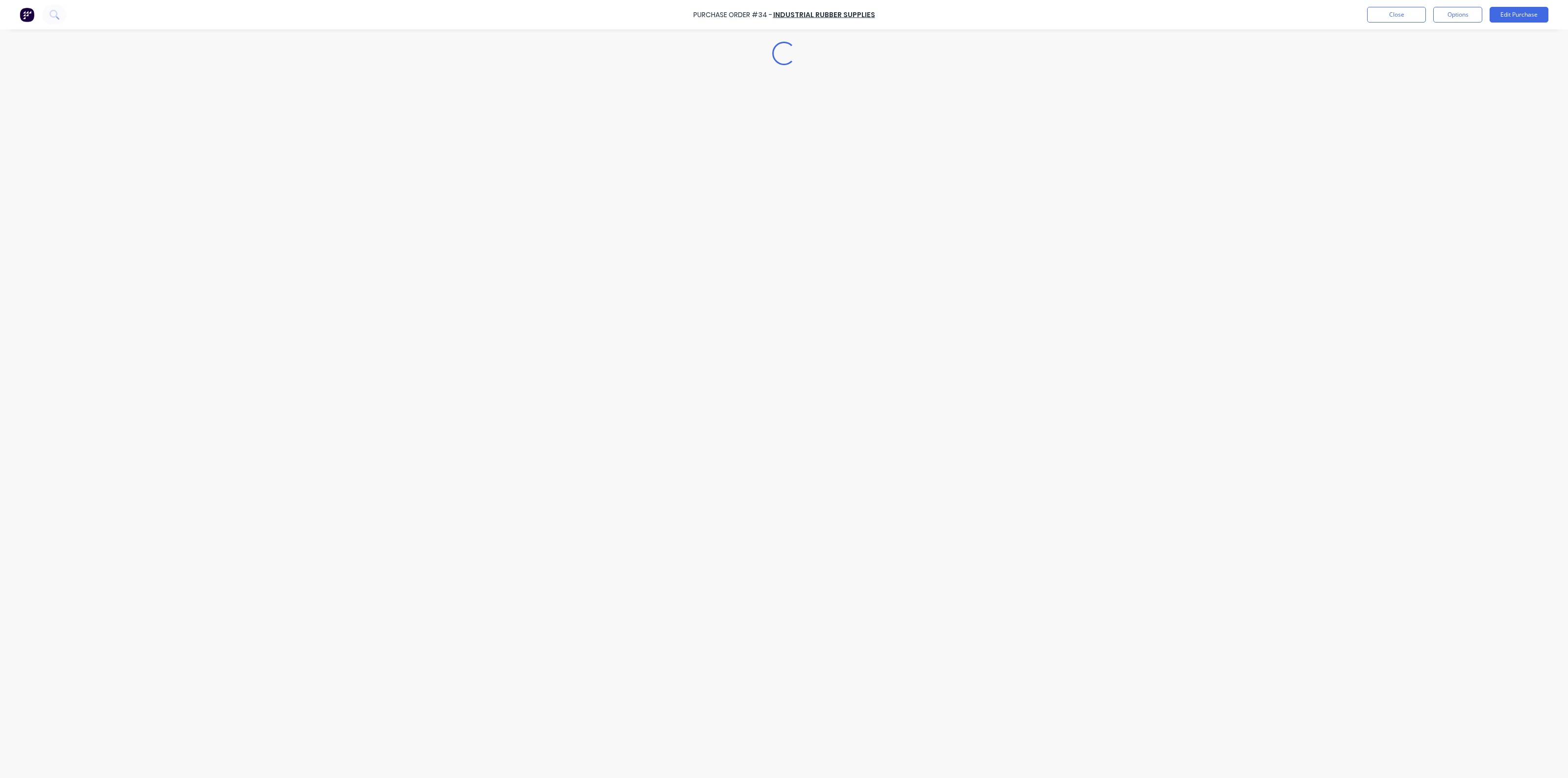
scroll to position [0, 0]
click at [1446, 15] on button "Options" at bounding box center [1458, 15] width 49 height 16
click at [1429, 41] on div "Print / Email" at bounding box center [1436, 40] width 75 height 14
click at [1433, 79] on div "Without pricing" at bounding box center [1436, 79] width 75 height 14
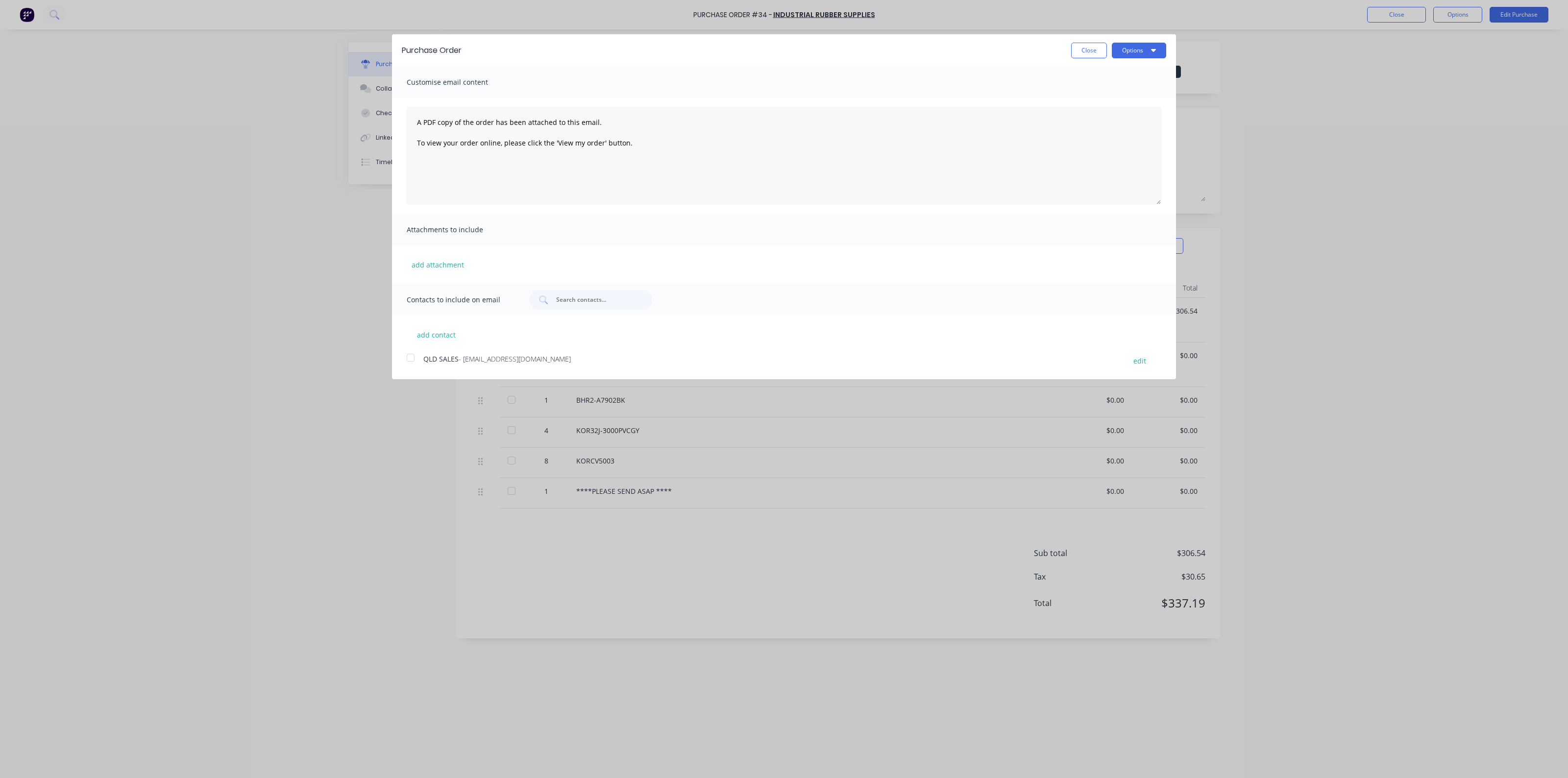
click at [410, 354] on div at bounding box center [410, 358] width 19 height 19
click at [1147, 47] on button "Options" at bounding box center [1139, 51] width 54 height 16
click at [1109, 94] on div "Email" at bounding box center [1119, 94] width 75 height 14
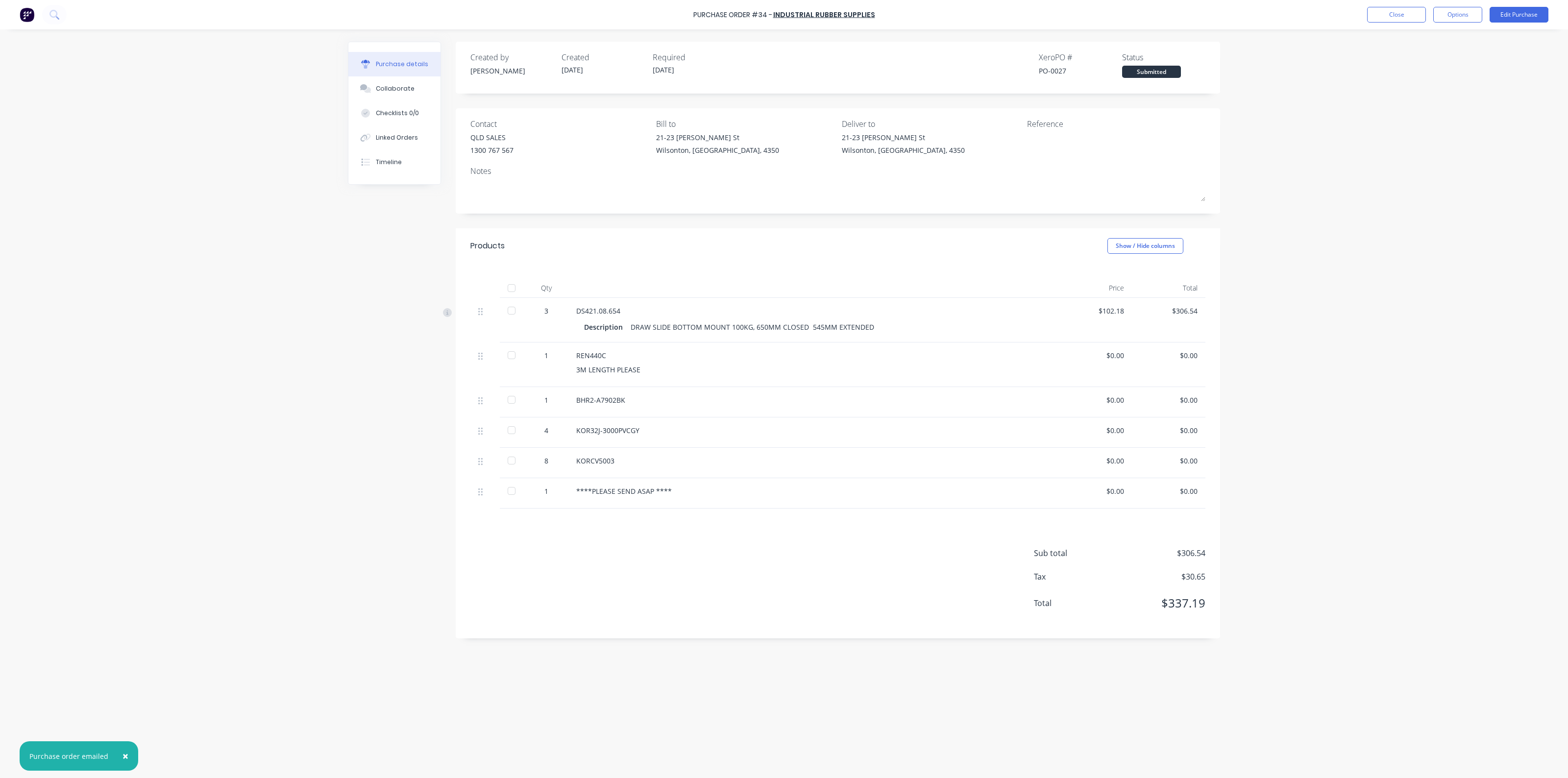
click at [27, 16] on img at bounding box center [27, 15] width 15 height 15
